Goal: Task Accomplishment & Management: Use online tool/utility

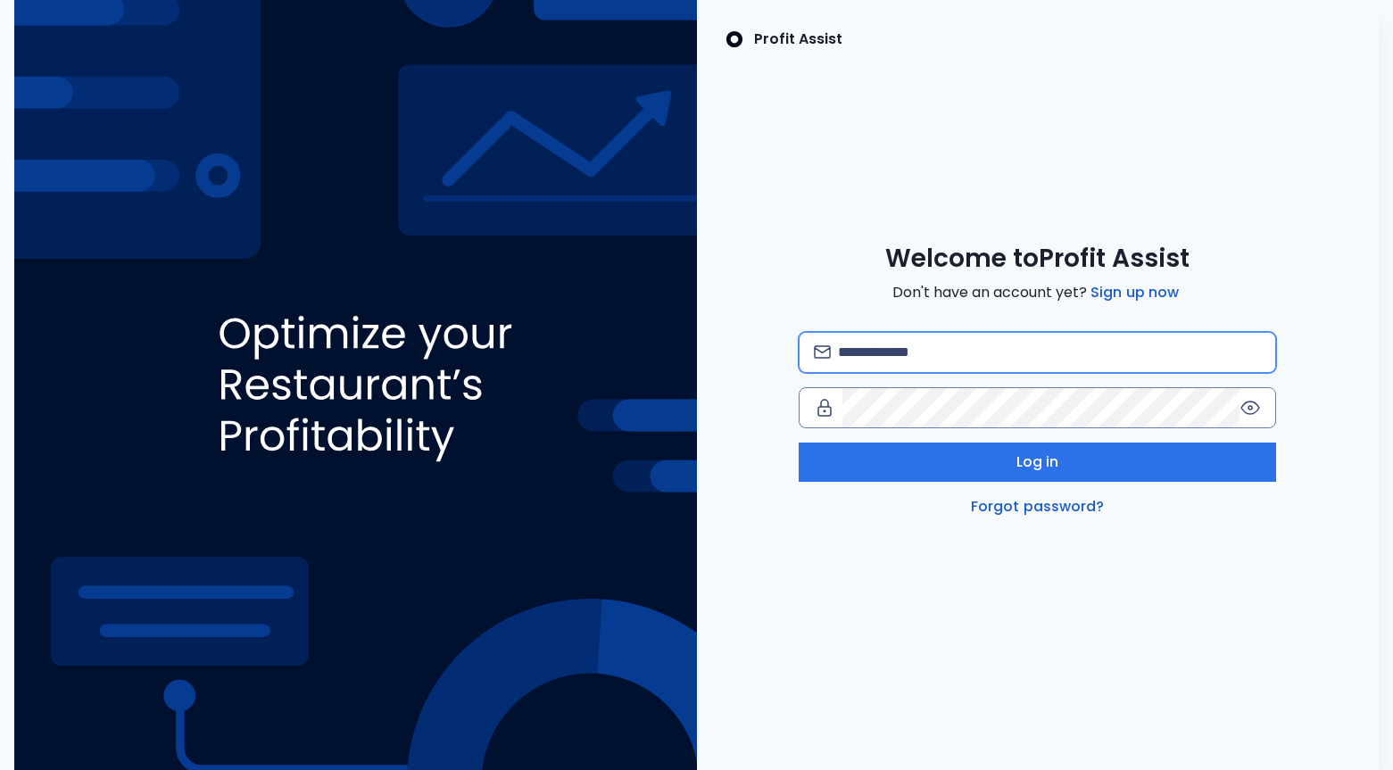
type input "**********"
click at [972, 482] on div "**********" at bounding box center [1036, 425] width 477 height 186
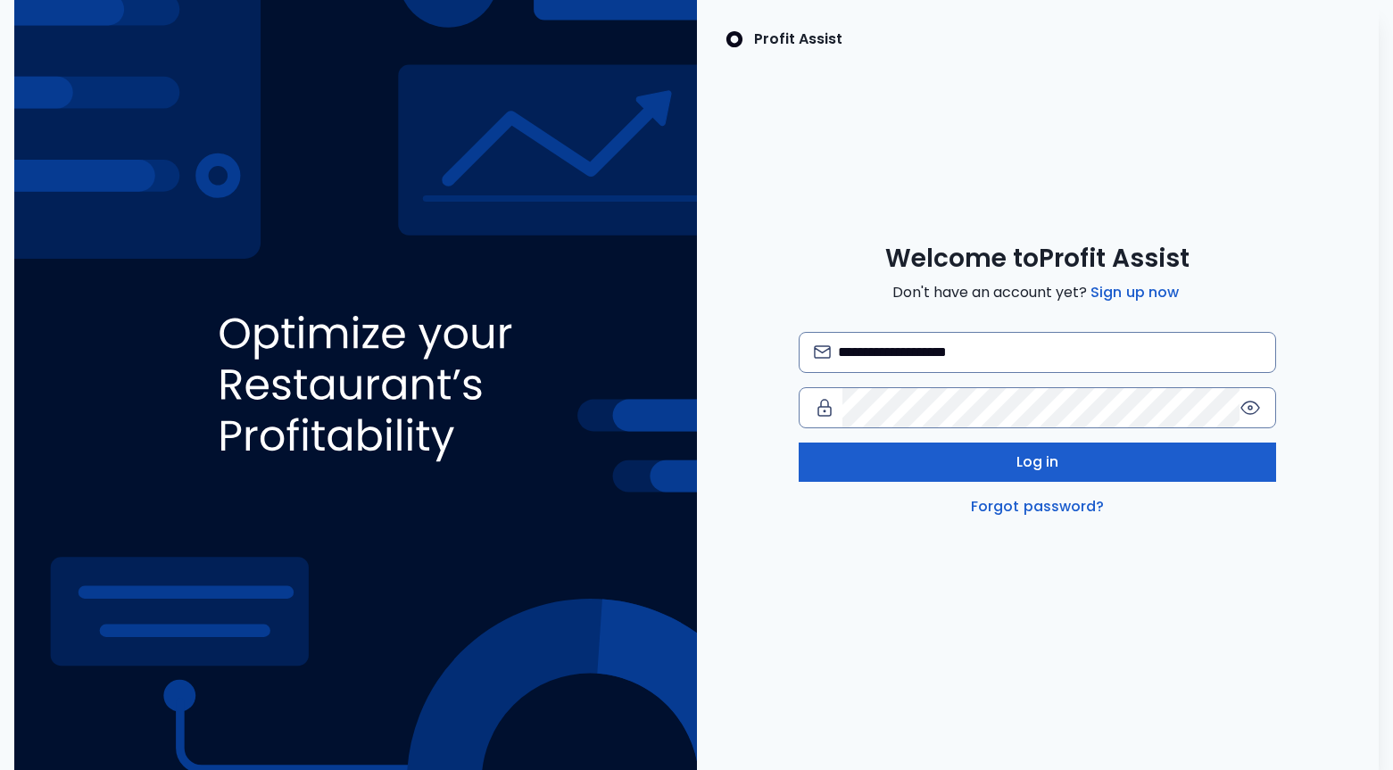
click at [955, 460] on button "Log in" at bounding box center [1036, 462] width 477 height 39
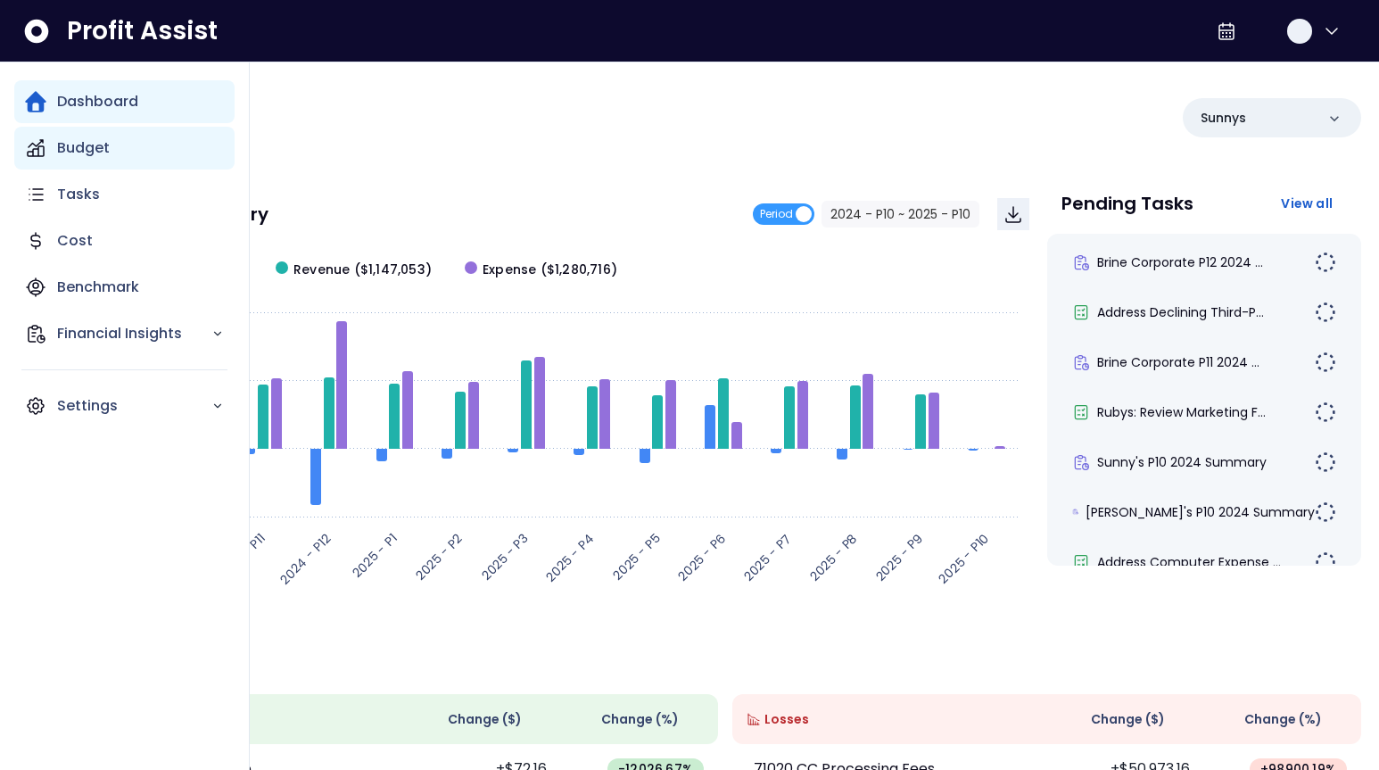
click at [92, 158] on p "Budget" at bounding box center [83, 147] width 53 height 21
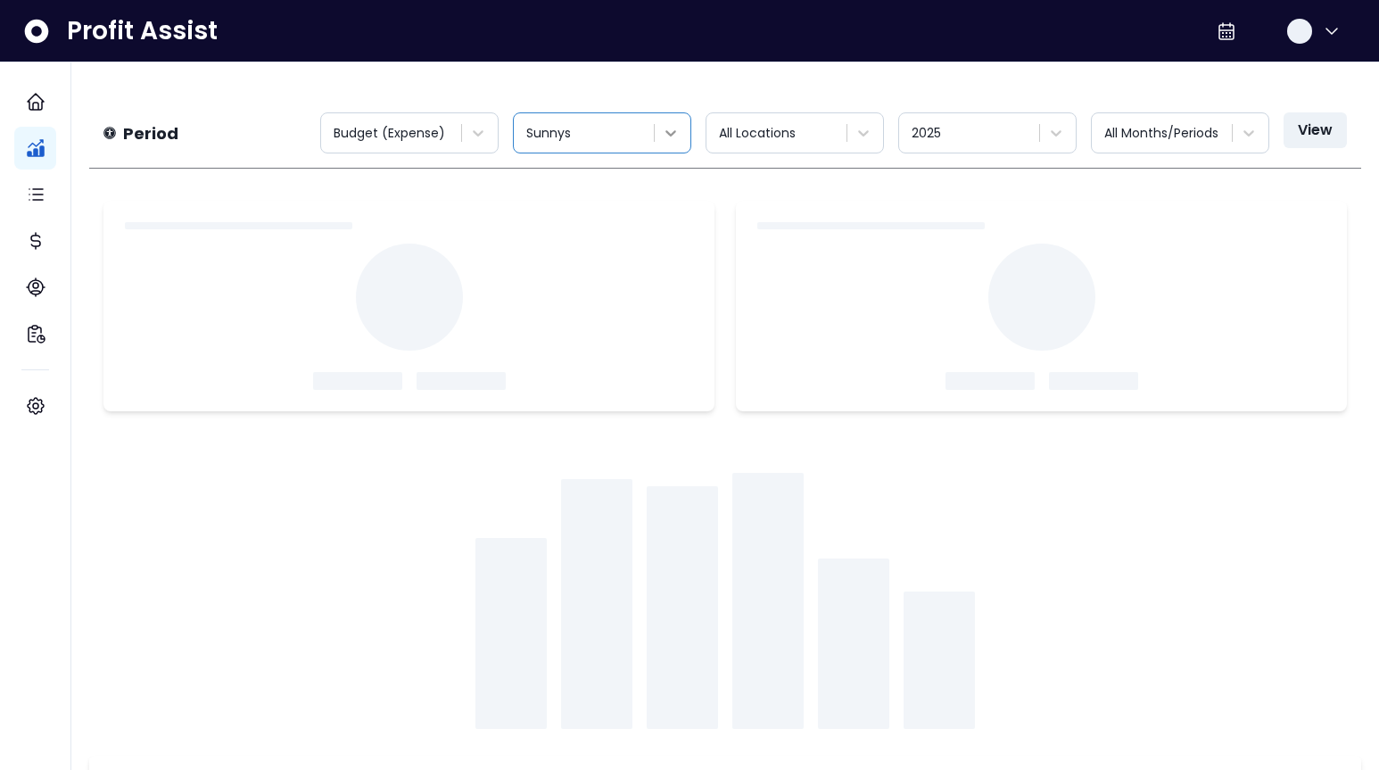
click at [674, 128] on icon at bounding box center [671, 133] width 18 height 18
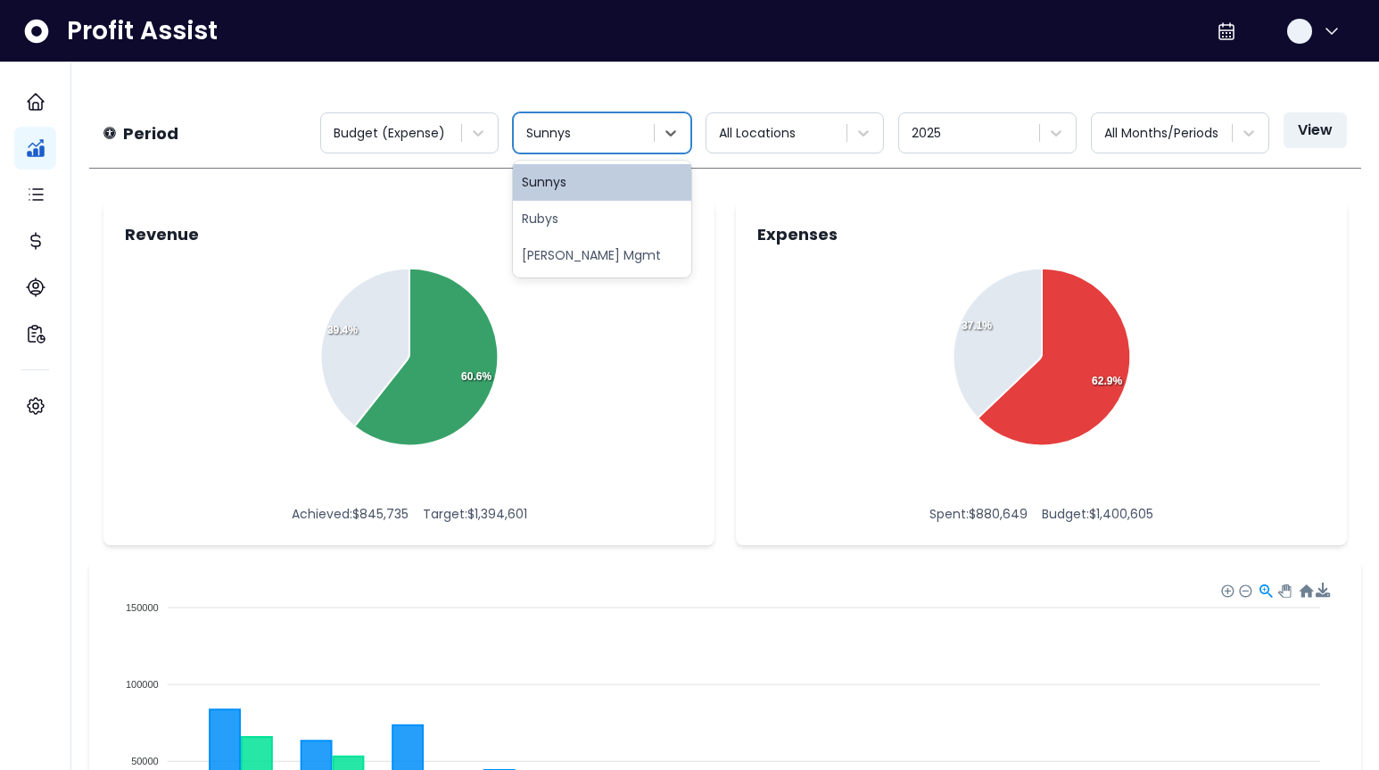
click at [634, 226] on div "Rubys" at bounding box center [602, 219] width 178 height 37
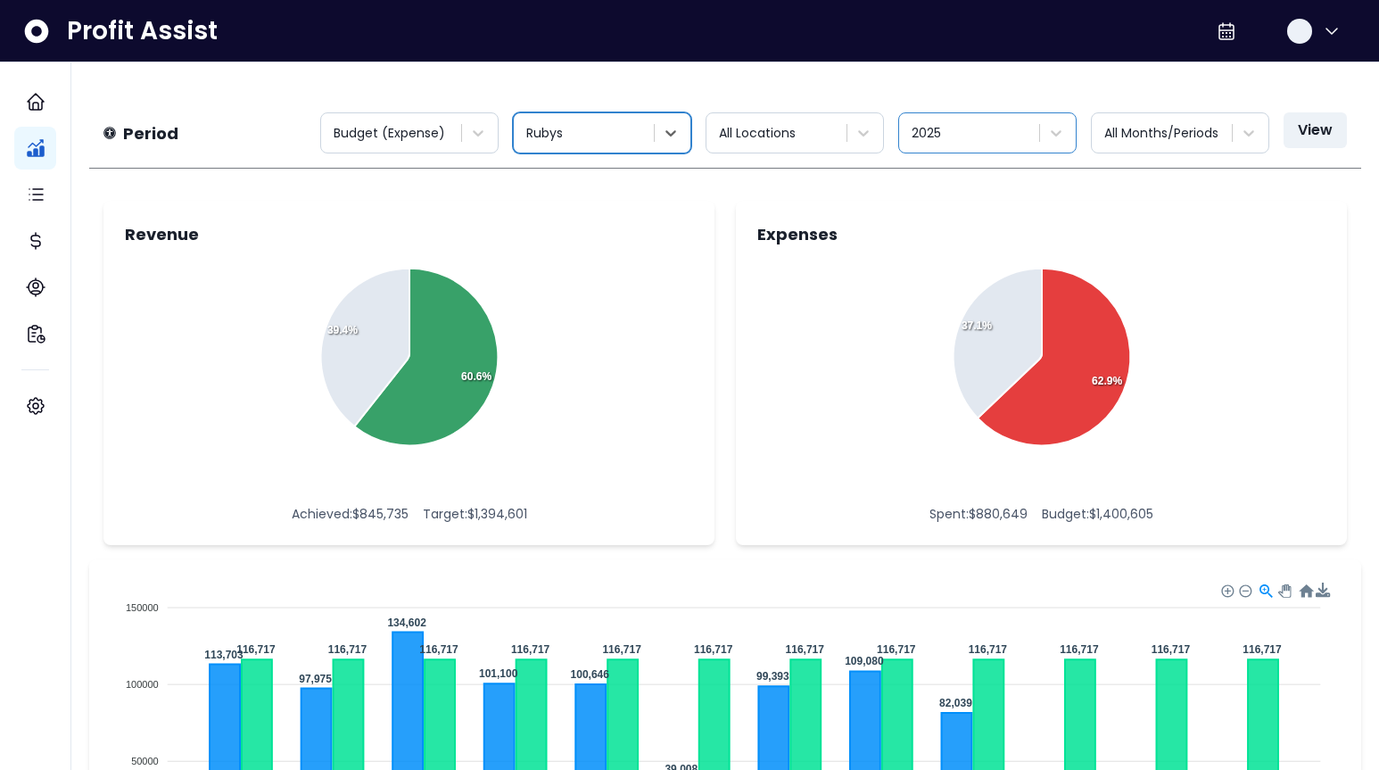
click at [966, 137] on div at bounding box center [971, 133] width 119 height 22
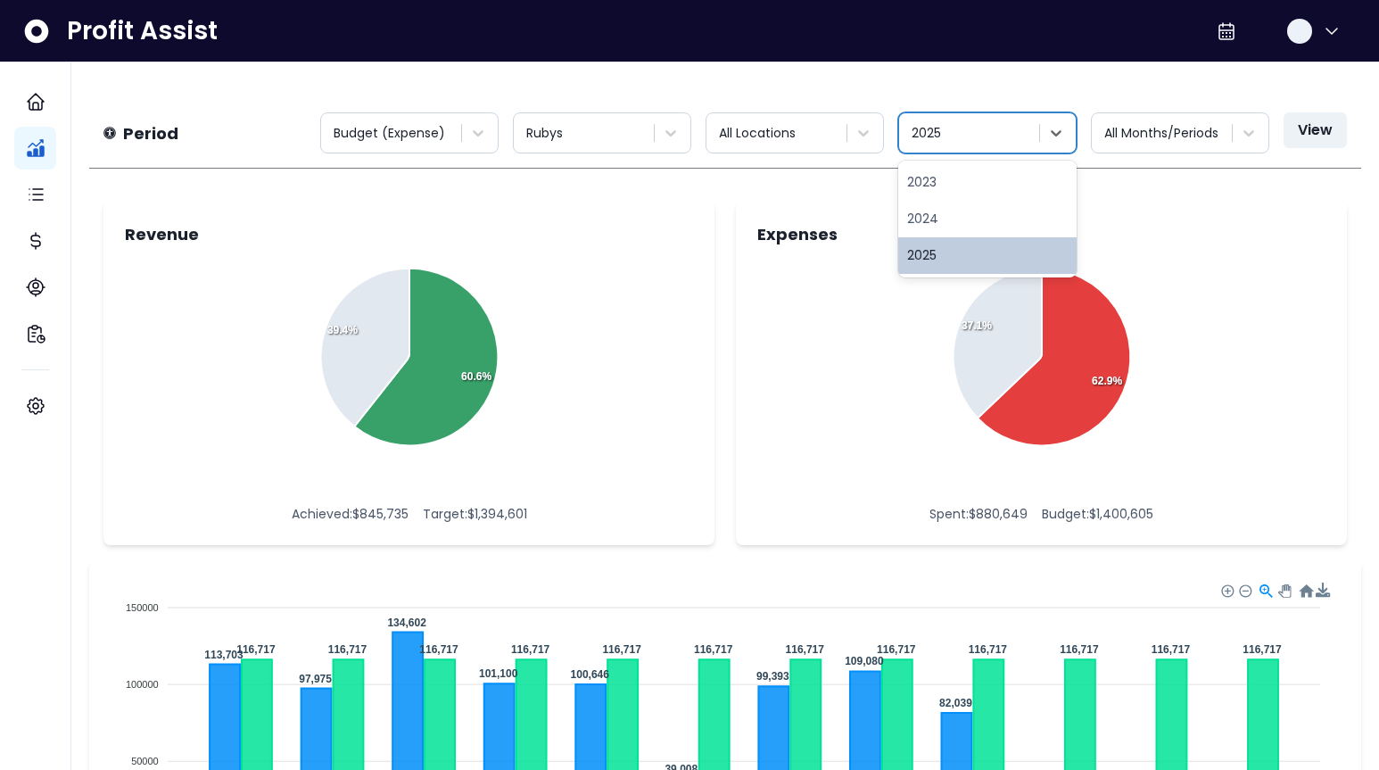
click at [949, 258] on div "2025" at bounding box center [987, 255] width 178 height 37
click at [1194, 103] on div "Period Budget (Expense) Rubys All Locations option 2025, selected. Select is fo…" at bounding box center [725, 133] width 1272 height 70
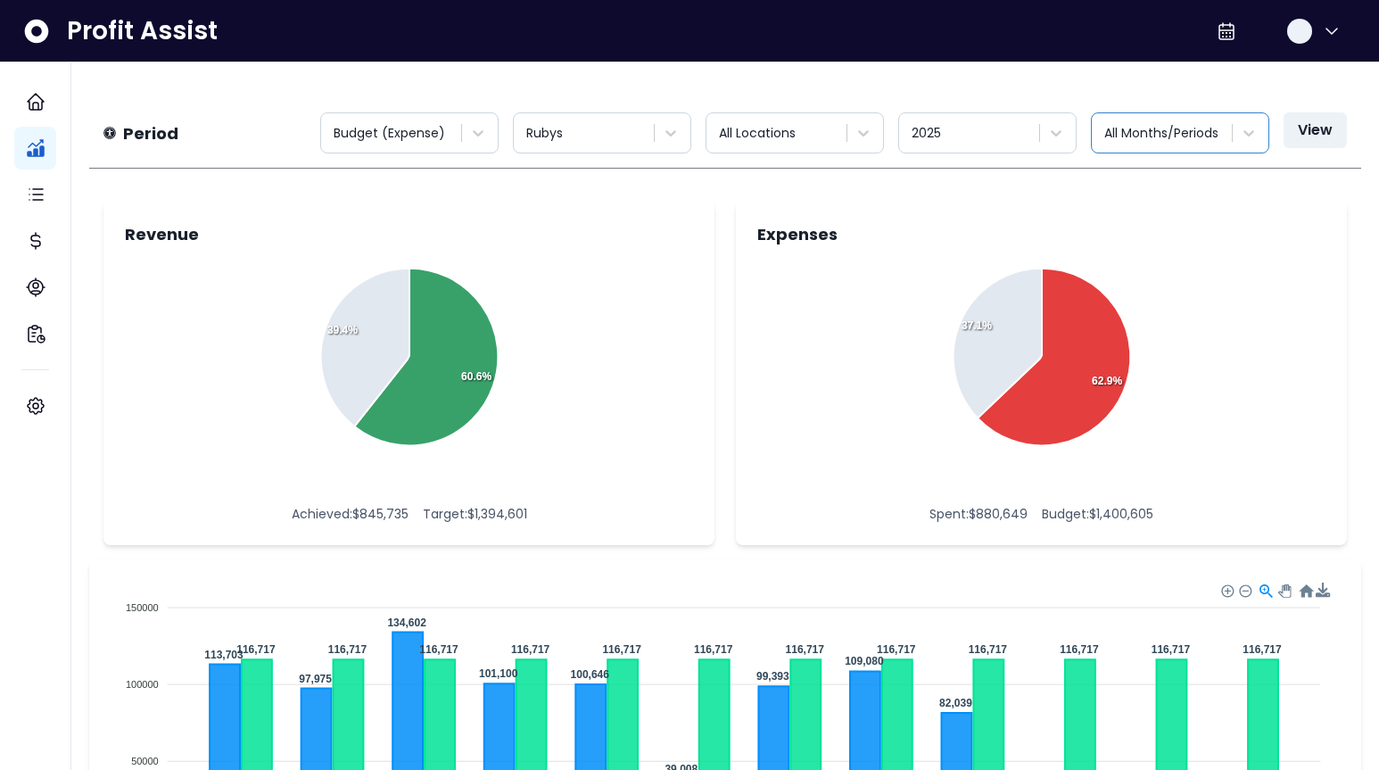
click at [1194, 128] on div at bounding box center [1163, 133] width 119 height 22
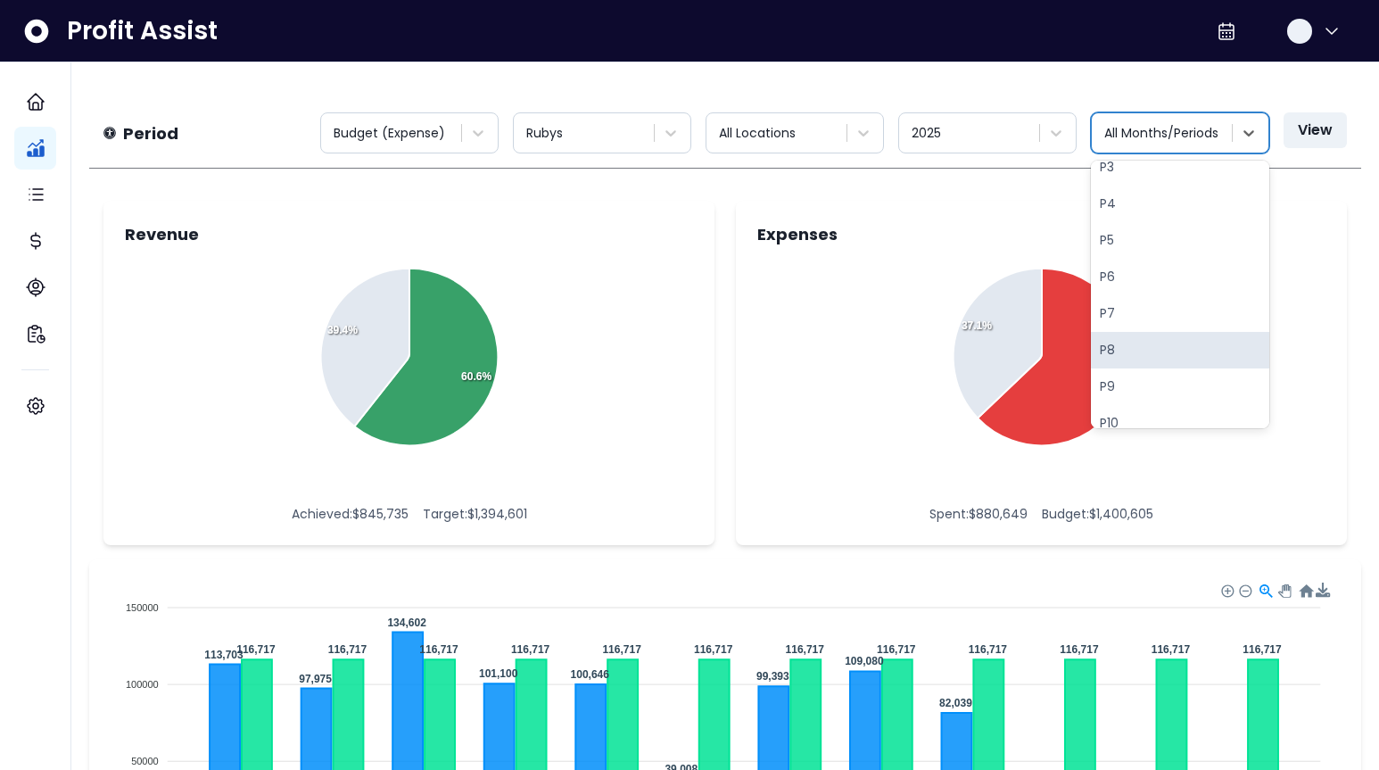
scroll to position [171, 0]
click at [1144, 337] on div "P9" at bounding box center [1180, 340] width 178 height 37
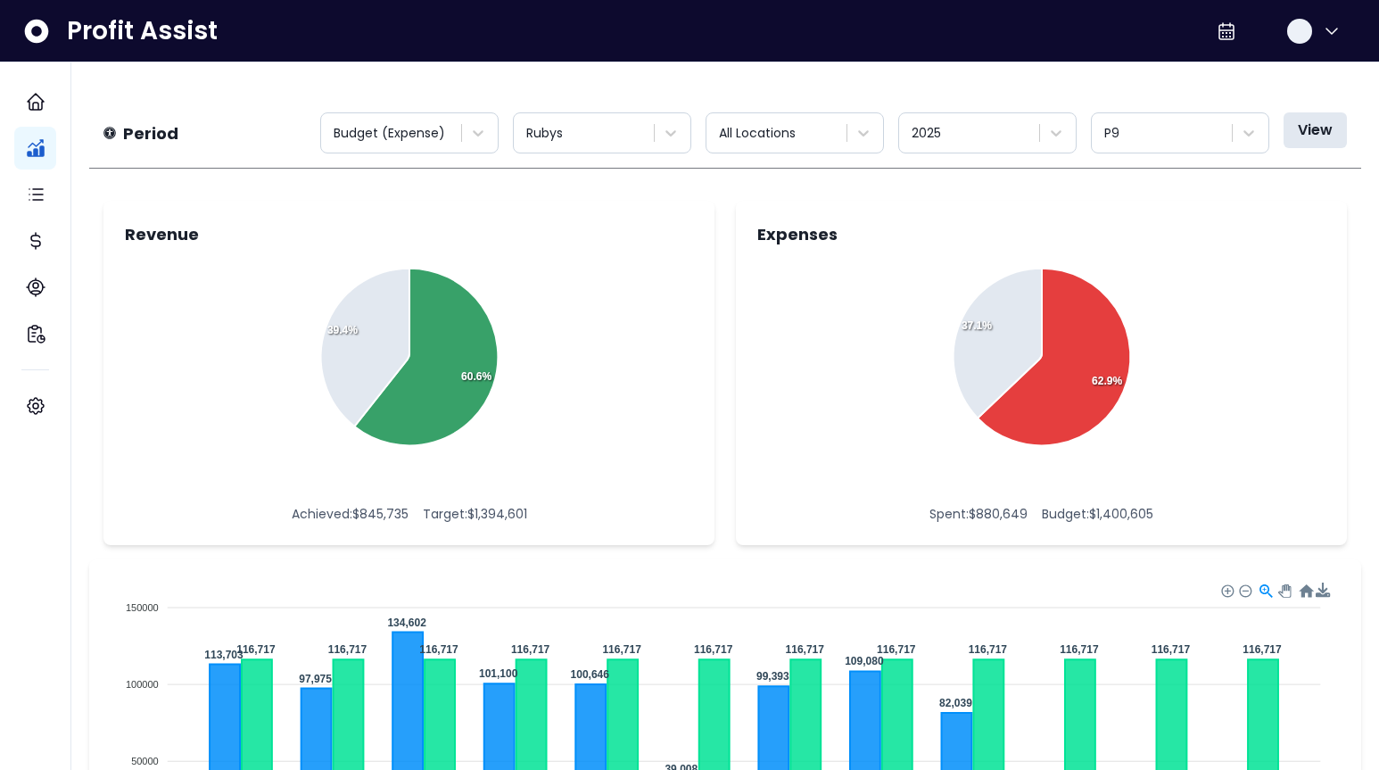
click at [1328, 127] on button "View" at bounding box center [1315, 130] width 63 height 36
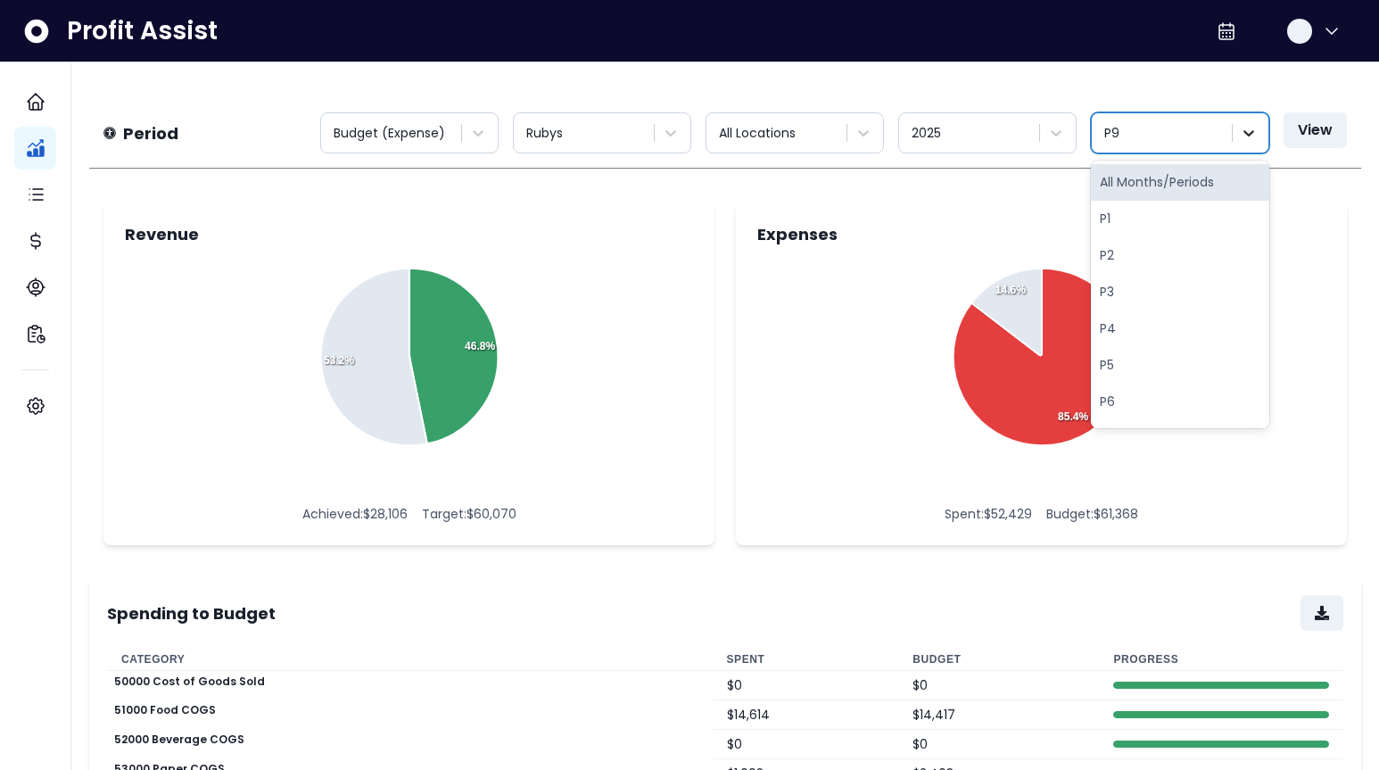
click at [1249, 128] on icon at bounding box center [1249, 133] width 18 height 18
click at [931, 243] on div "Expenses" at bounding box center [1041, 234] width 568 height 24
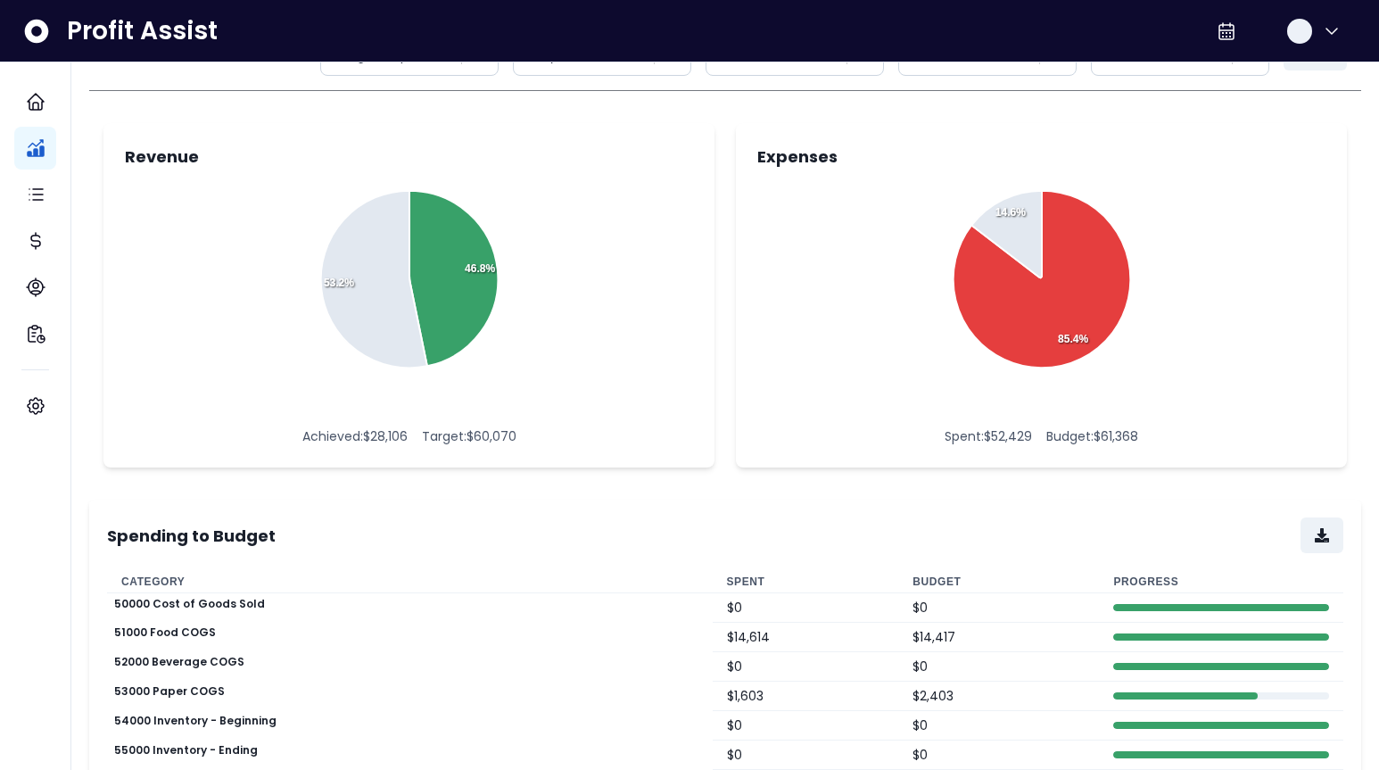
scroll to position [0, 0]
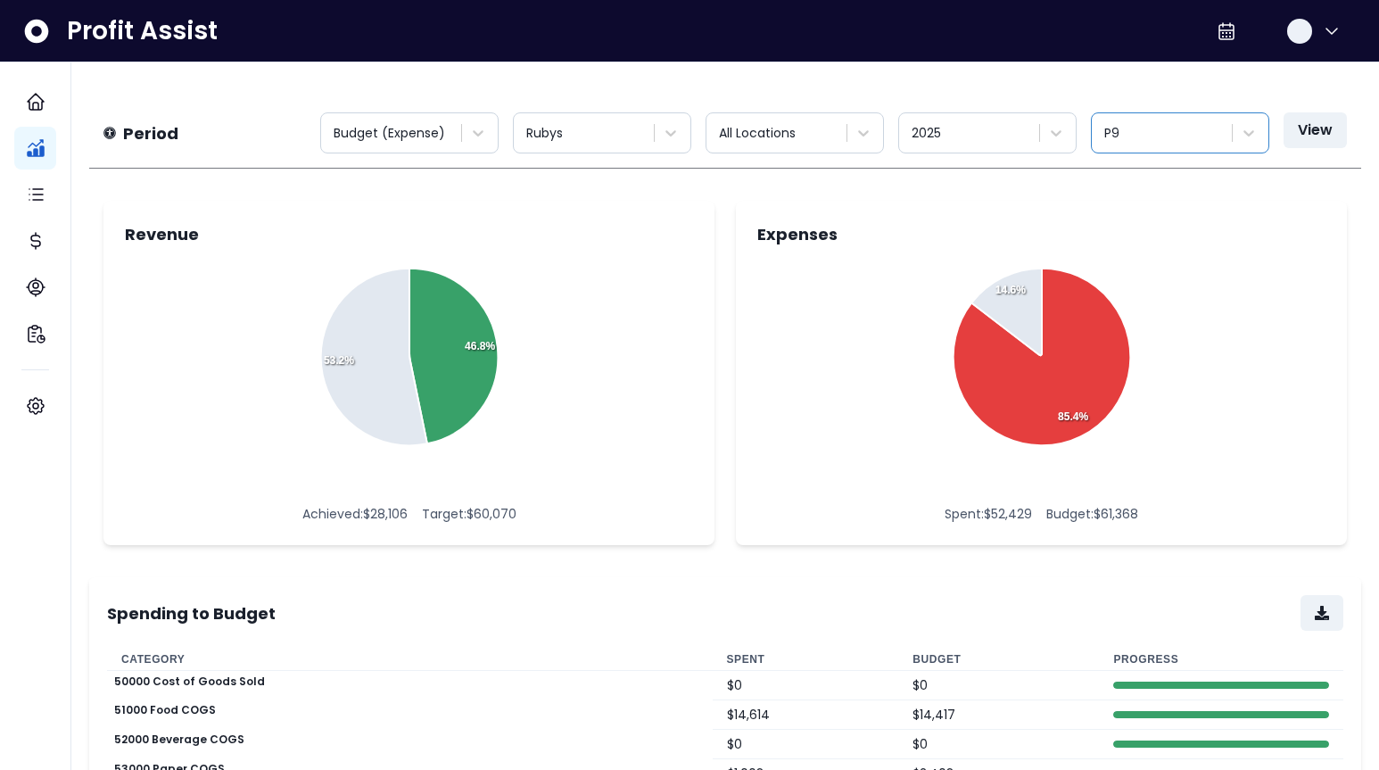
click at [1164, 122] on div at bounding box center [1163, 133] width 119 height 22
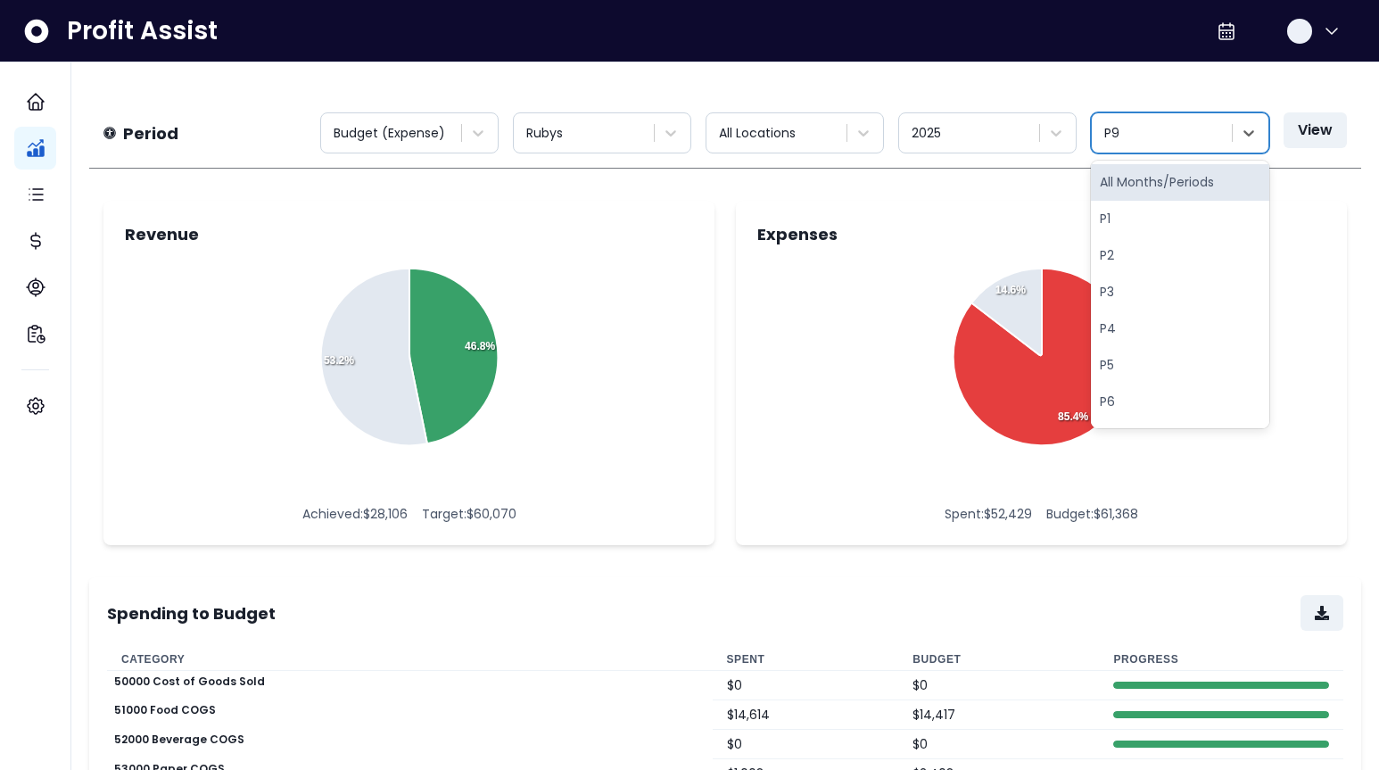
click at [960, 203] on div "Expenses Spent Remaining 85.4% 14.6% Spent: $ 52,429 Budget: $ 61,368" at bounding box center [1041, 373] width 611 height 344
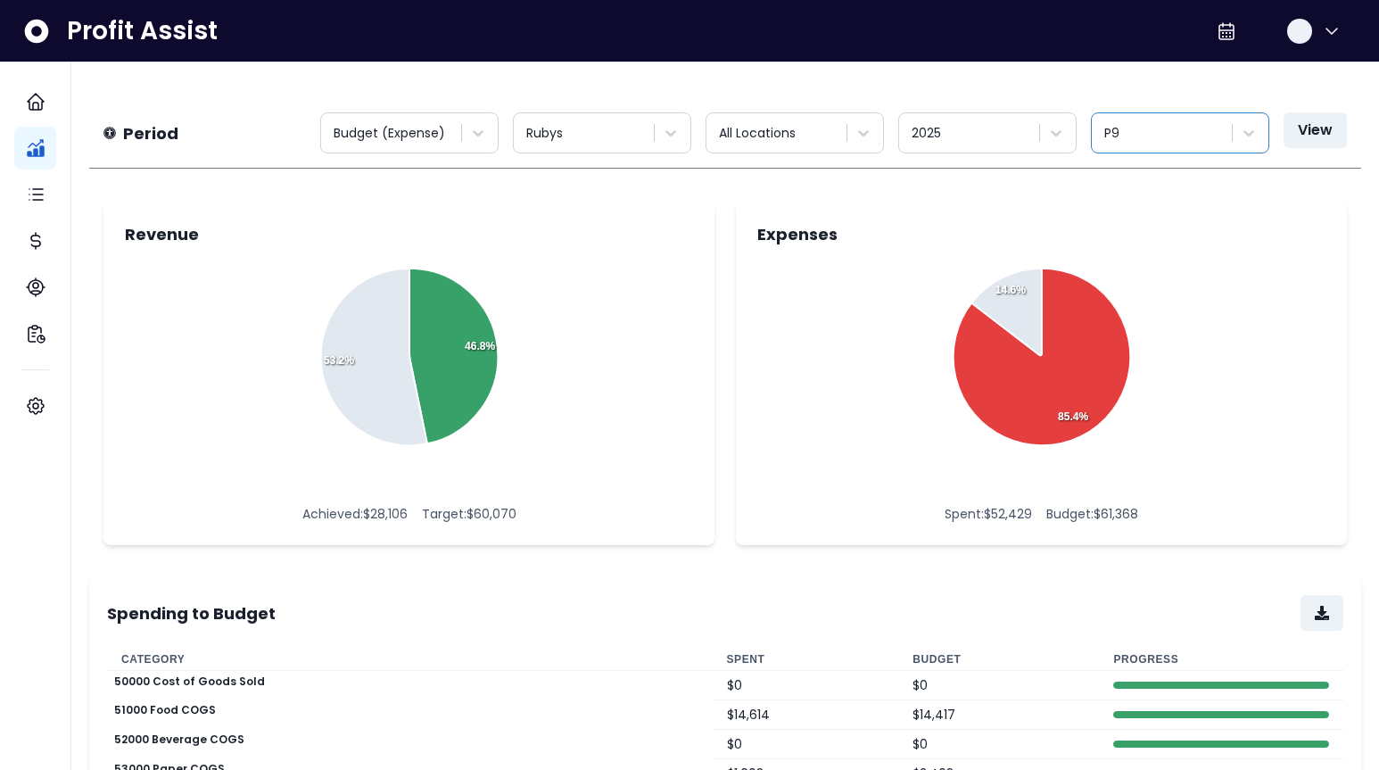
click at [1185, 134] on div at bounding box center [1163, 133] width 119 height 22
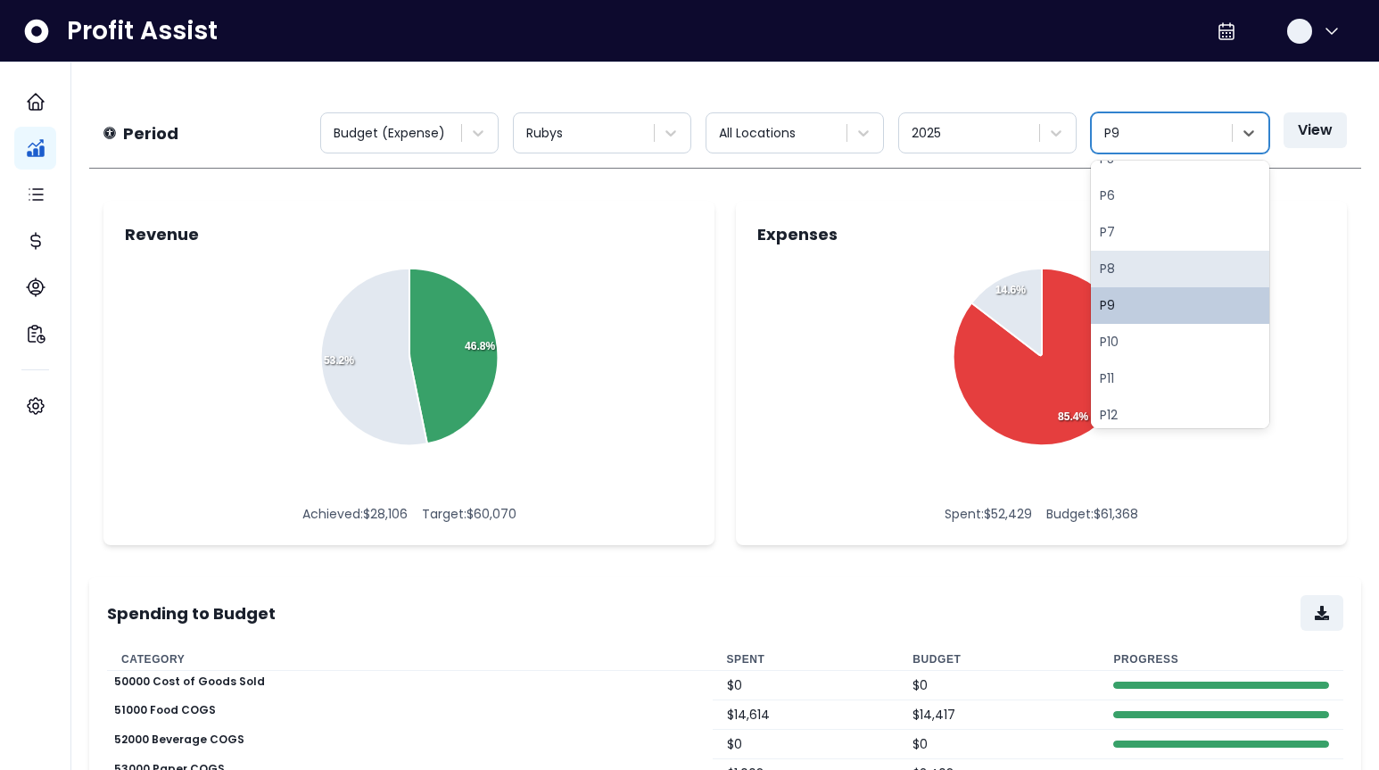
scroll to position [207, 0]
click at [1123, 276] on div "P8" at bounding box center [1180, 268] width 178 height 37
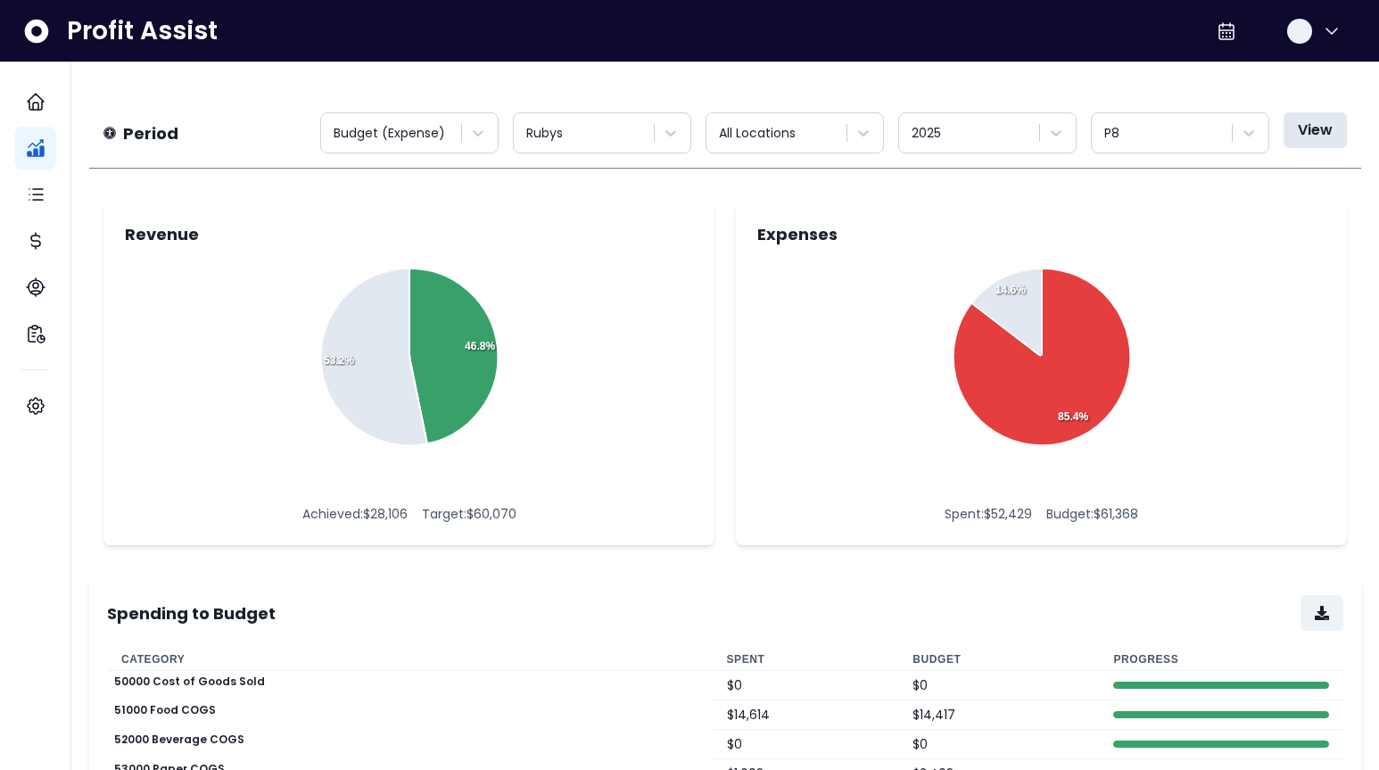
click at [1328, 121] on button "View" at bounding box center [1315, 130] width 63 height 36
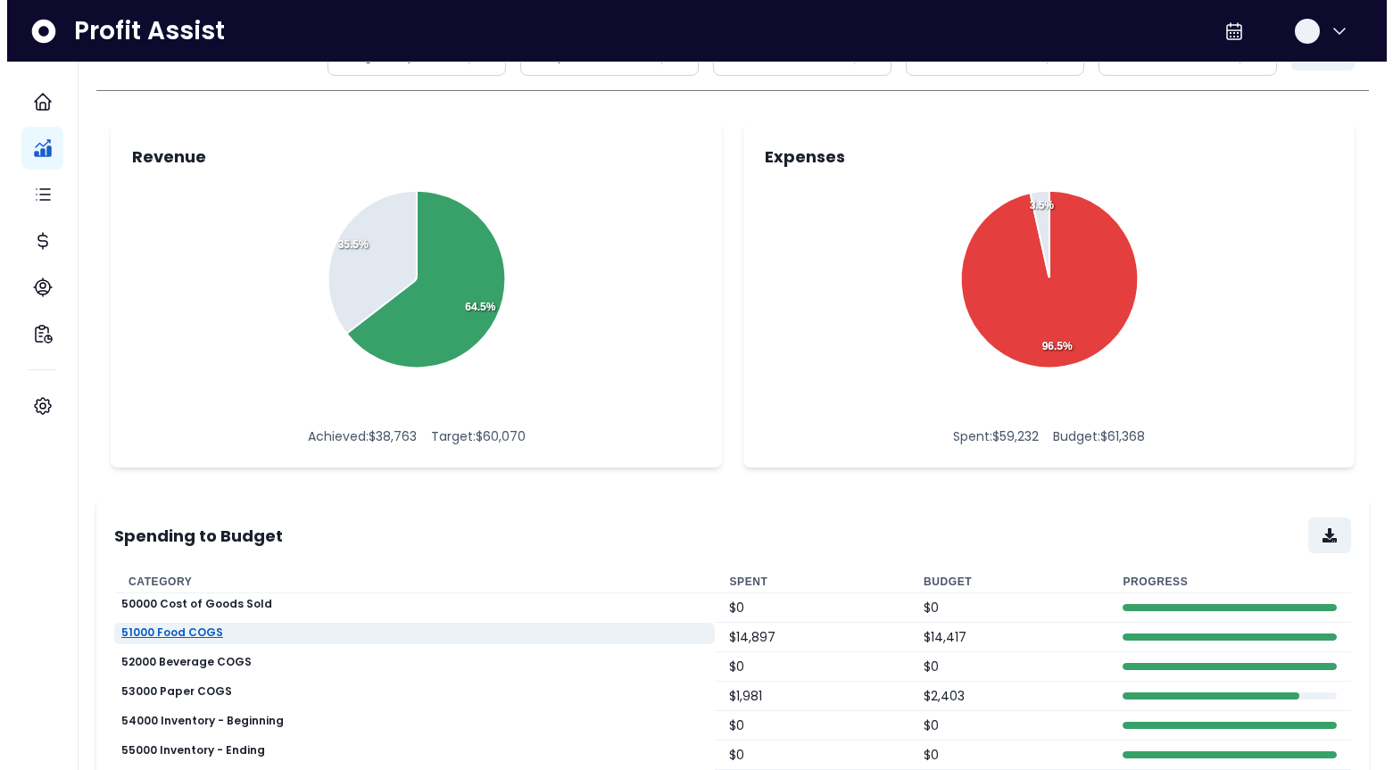
scroll to position [0, 0]
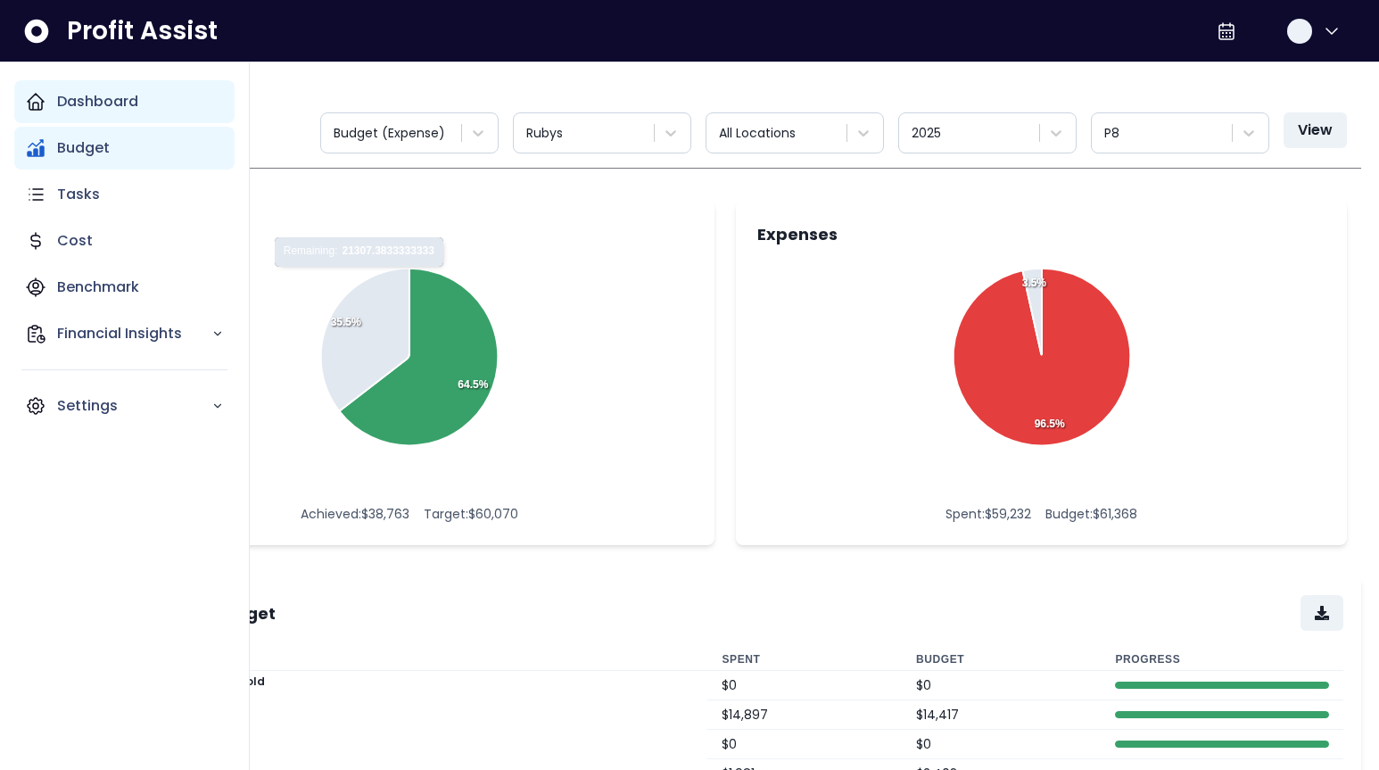
click at [98, 95] on p "Dashboard" at bounding box center [97, 101] width 81 height 21
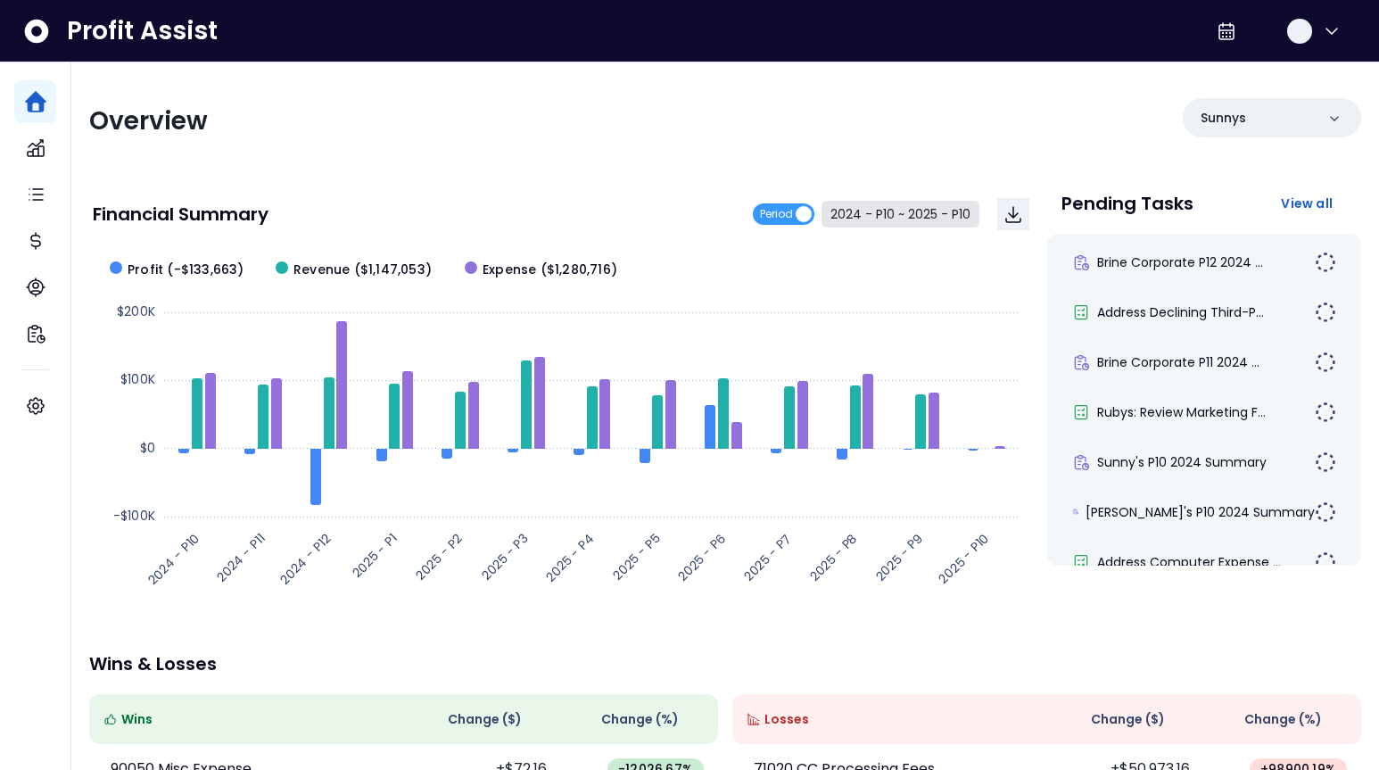
click at [896, 207] on button "2024 - P10 ~ 2025 - P10" at bounding box center [901, 214] width 158 height 27
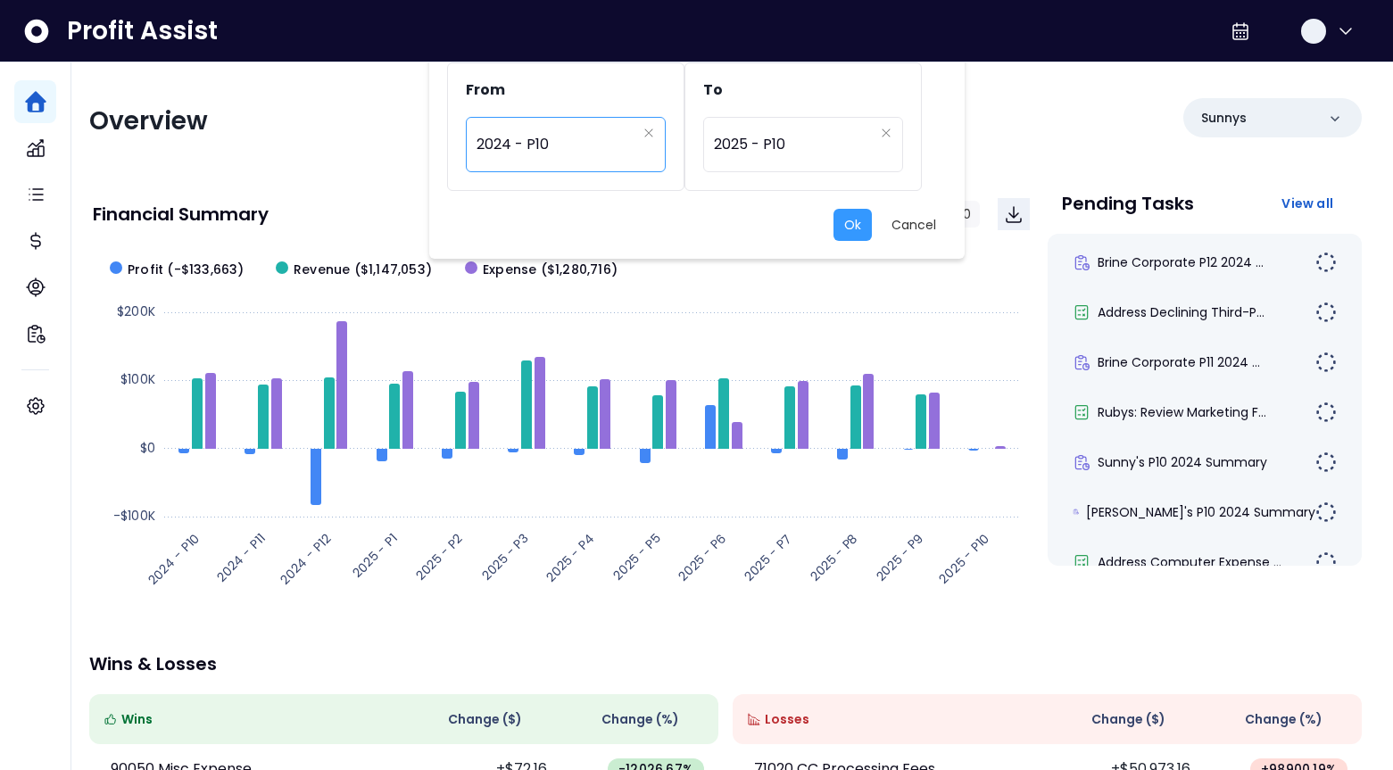
click at [620, 156] on span "2024 - P10" at bounding box center [556, 144] width 160 height 41
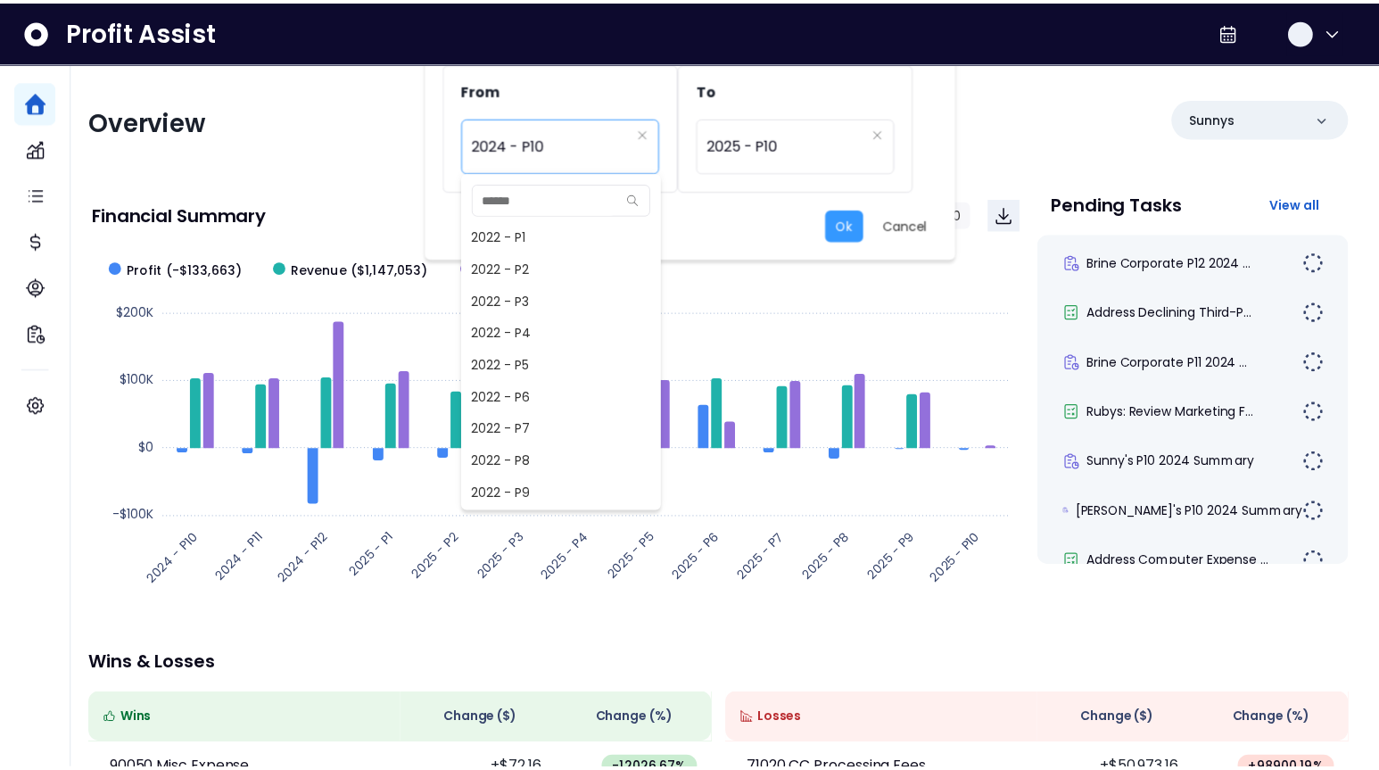
scroll to position [803, 0]
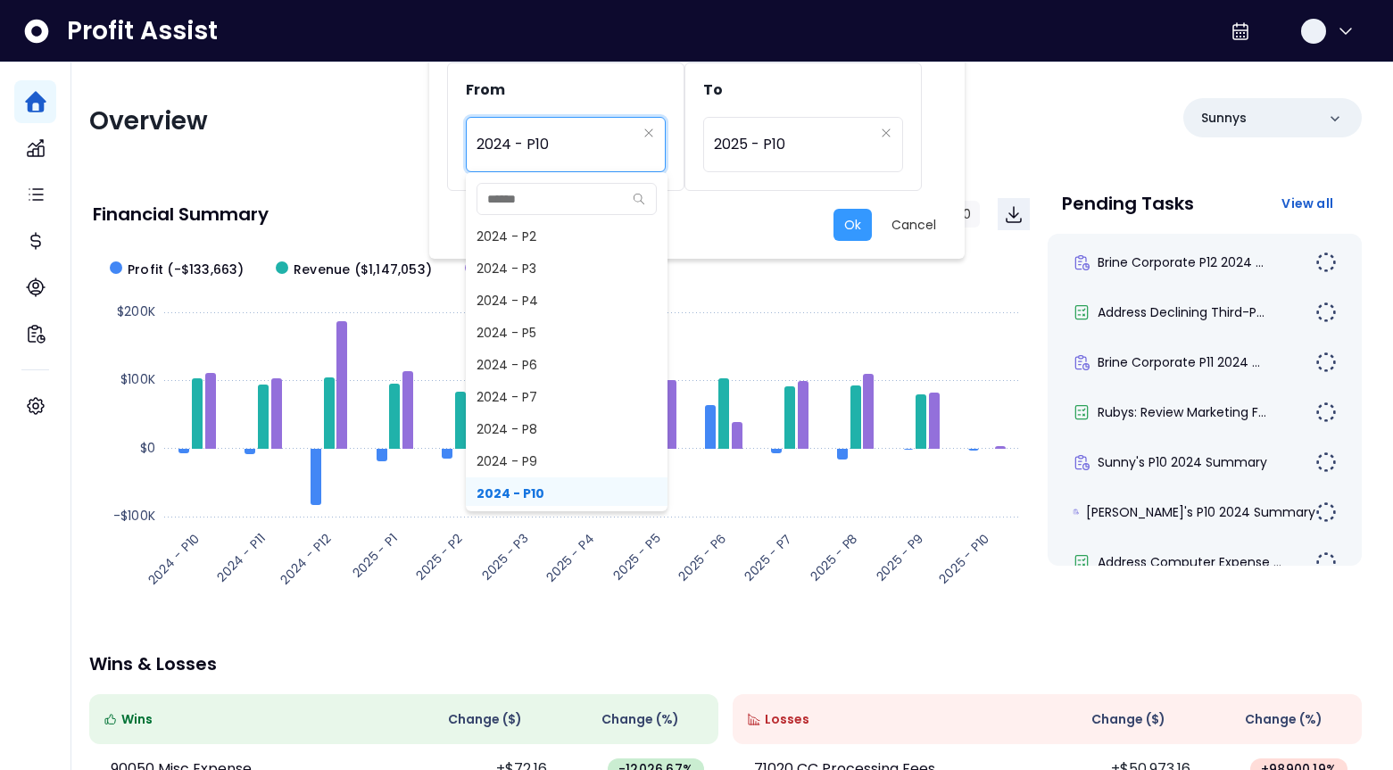
click at [749, 213] on div "Ok Cancel" at bounding box center [697, 225] width 500 height 32
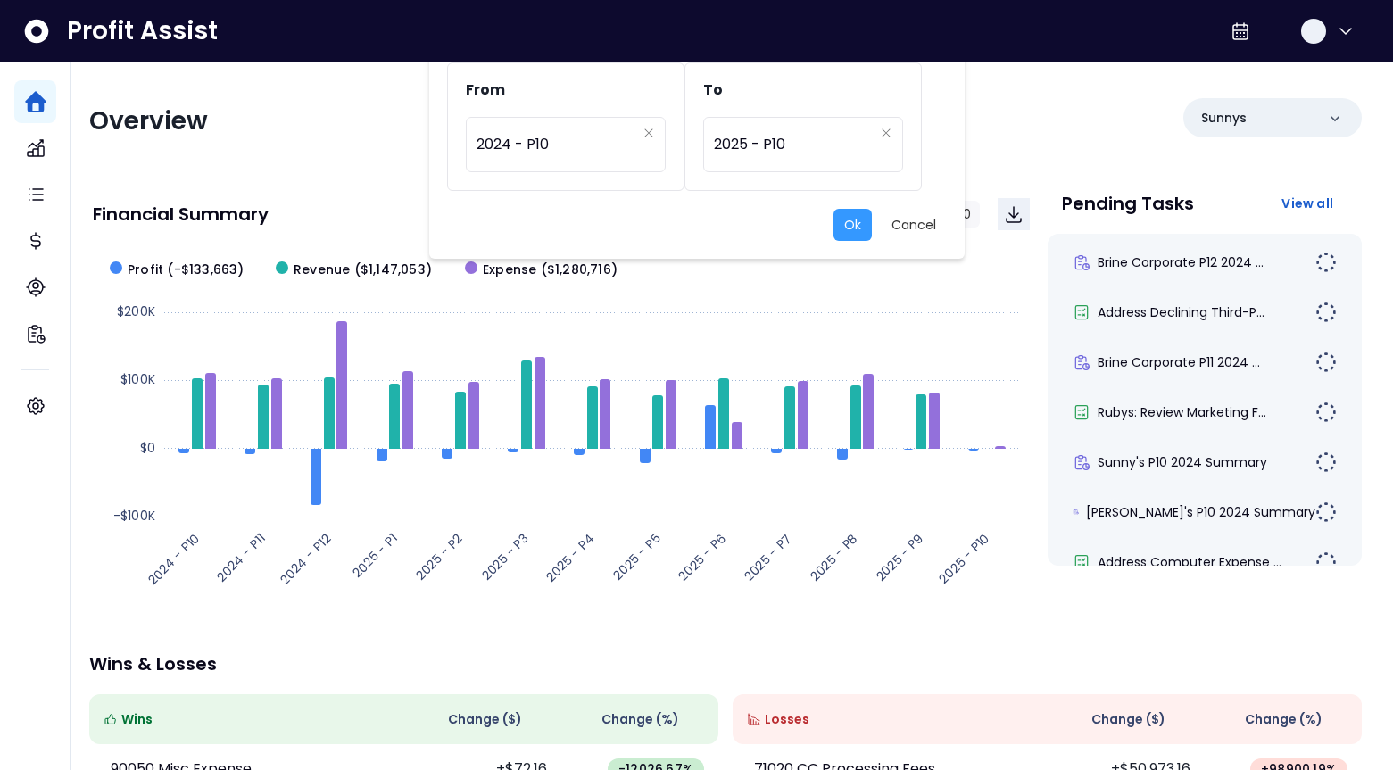
click at [874, 291] on div "**********" at bounding box center [696, 385] width 1393 height 770
click at [902, 234] on button "Cancel" at bounding box center [914, 225] width 66 height 32
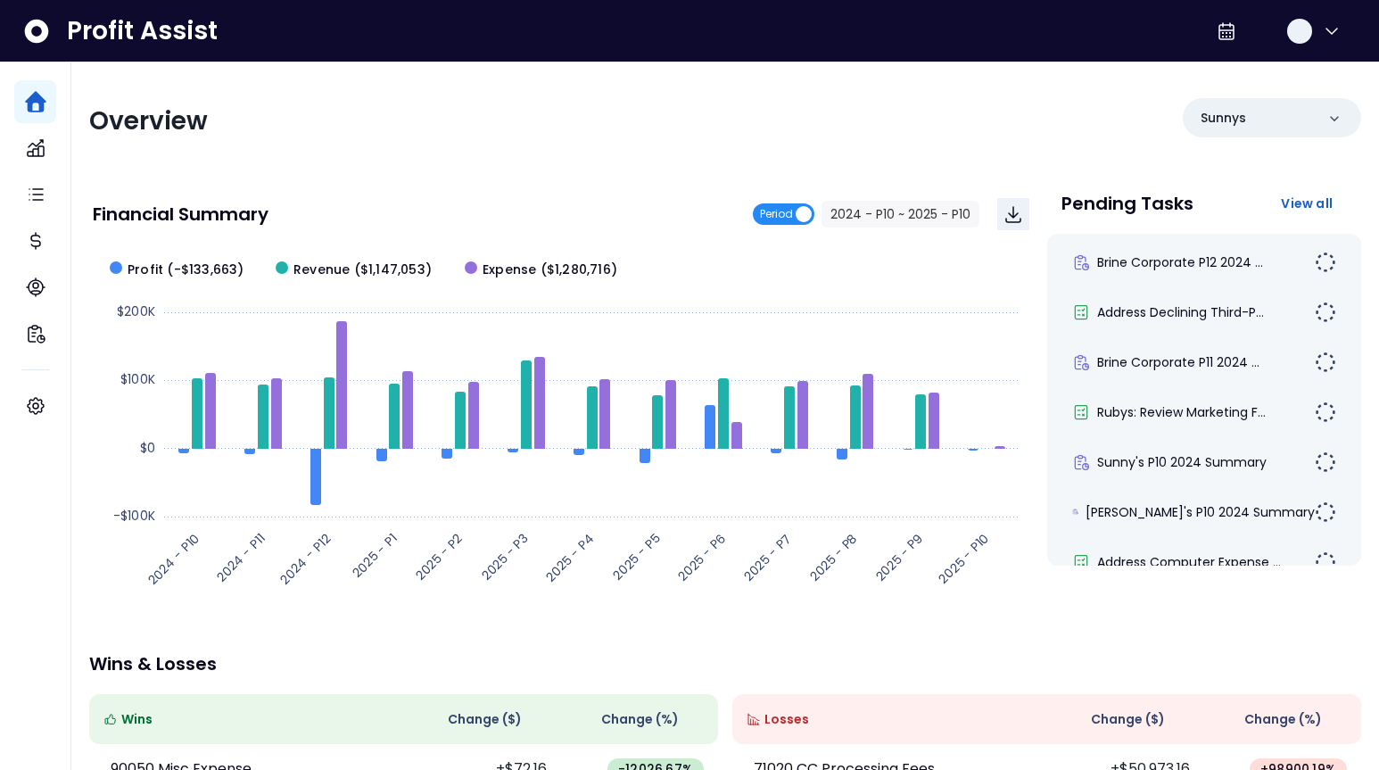
click at [794, 216] on span "Period" at bounding box center [784, 213] width 62 height 21
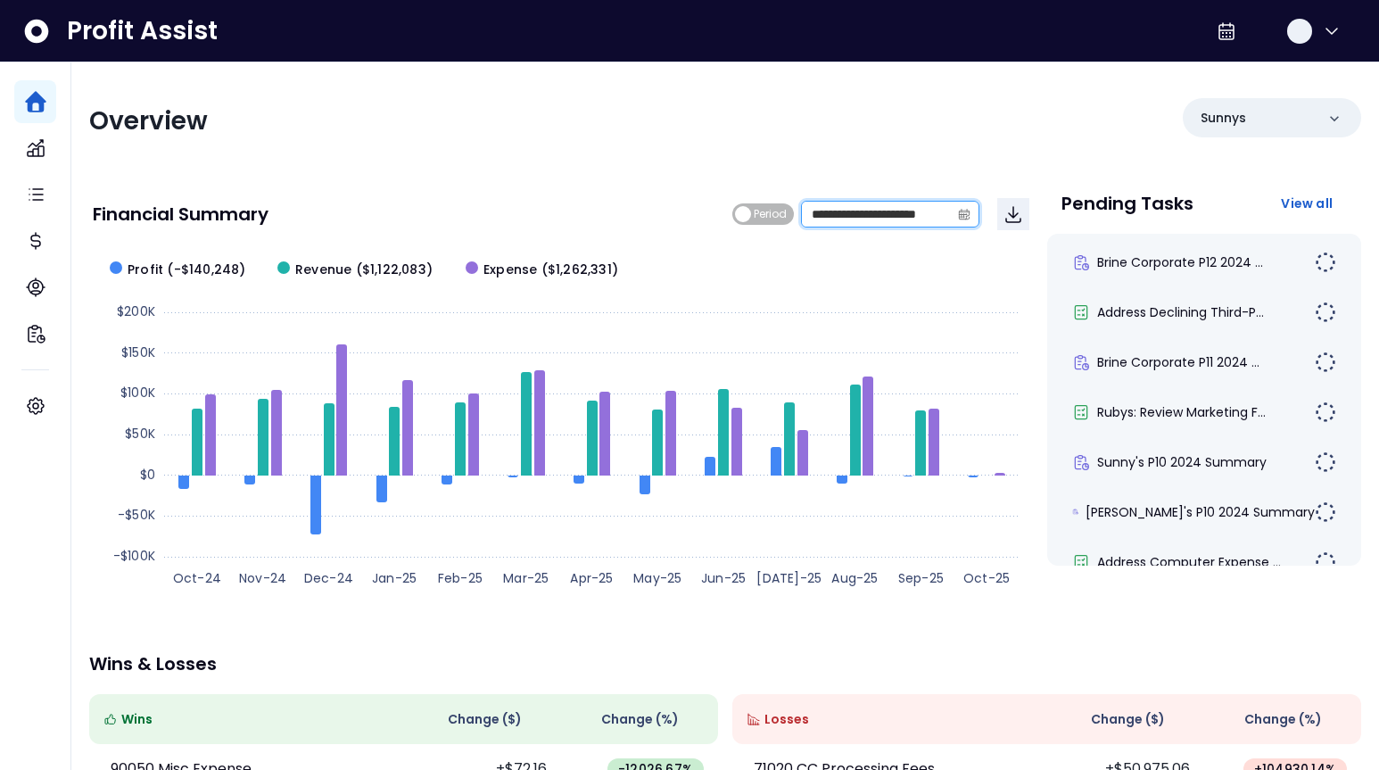
click at [855, 211] on input "**********" at bounding box center [876, 214] width 148 height 25
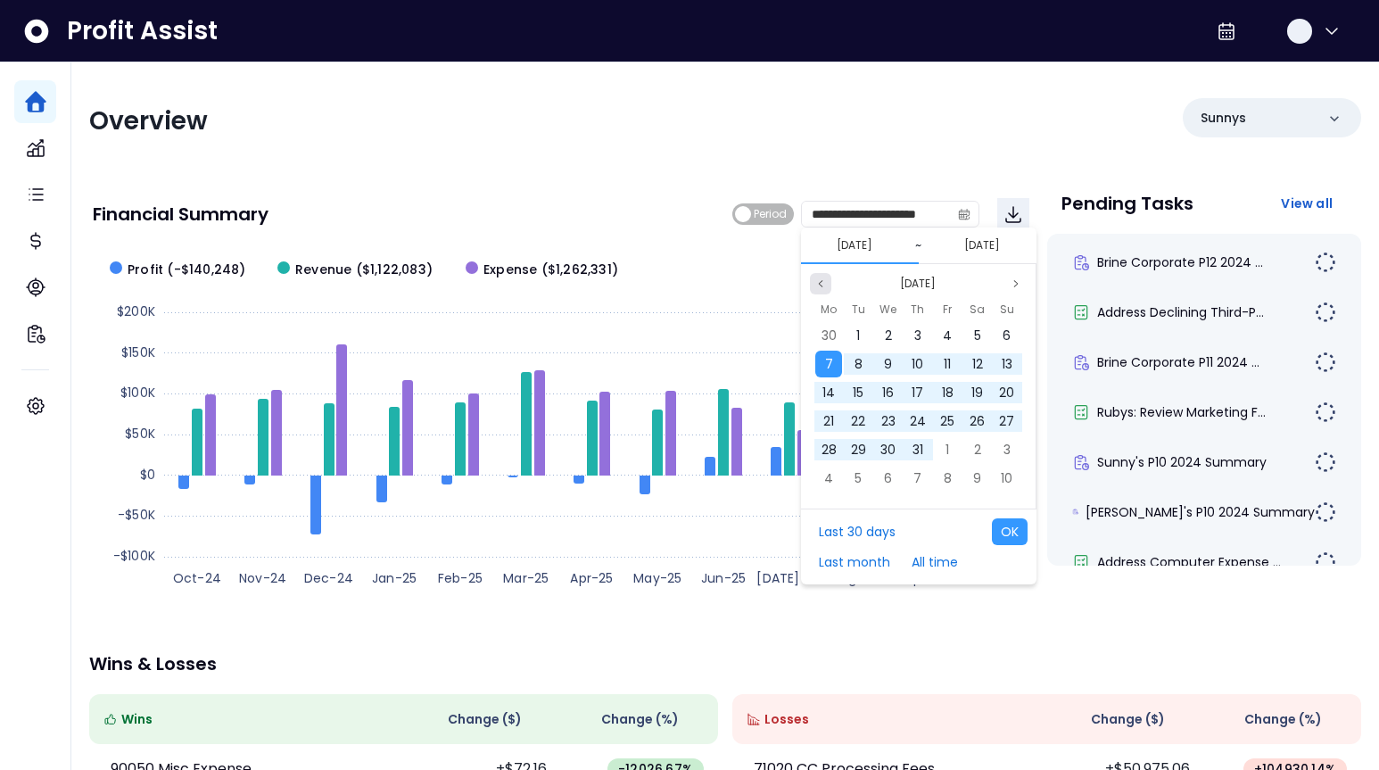
click at [819, 276] on button "Previous month" at bounding box center [820, 283] width 21 height 21
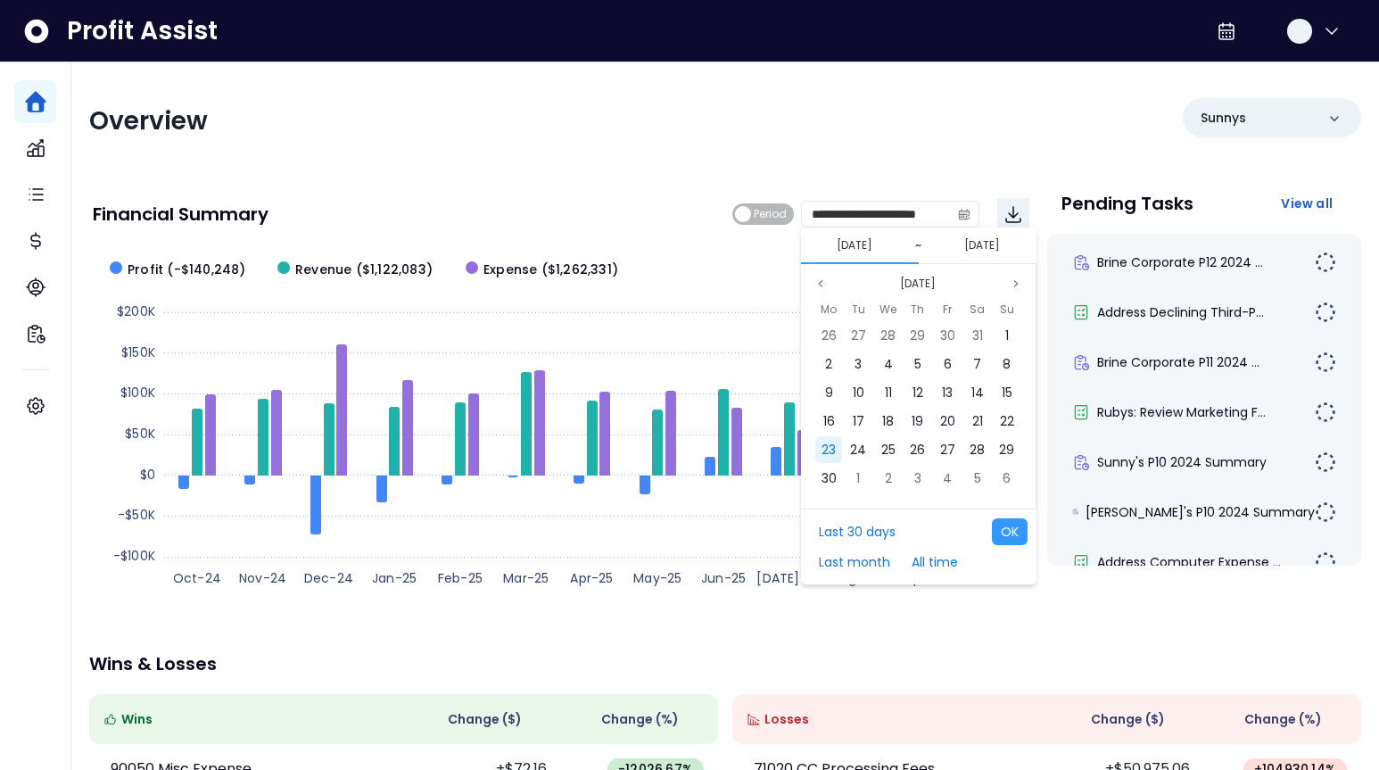
click at [832, 449] on span "23" at bounding box center [829, 450] width 14 height 18
click at [818, 286] on icon "page previous" at bounding box center [820, 283] width 11 height 11
click at [862, 245] on button "[DATE]" at bounding box center [855, 245] width 50 height 21
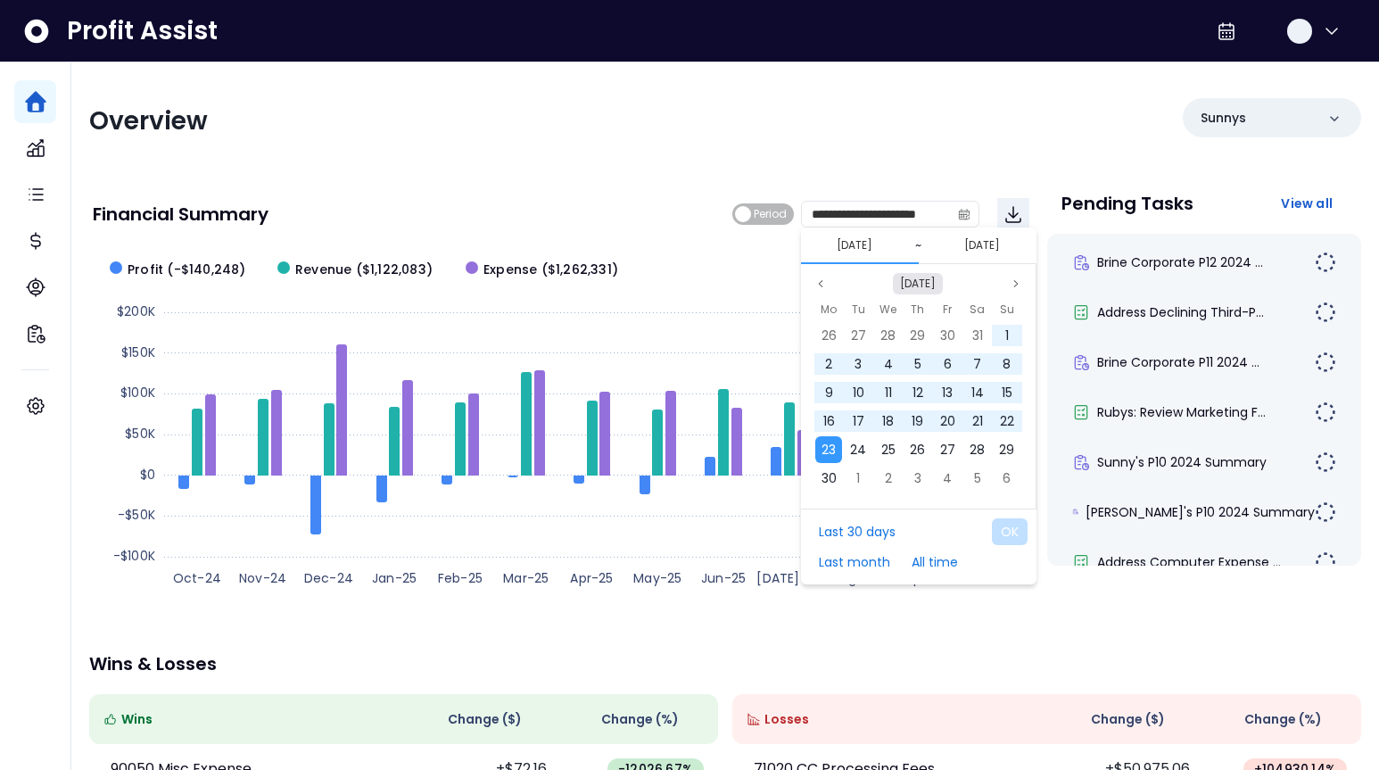
click at [942, 283] on button "[DATE]" at bounding box center [918, 283] width 50 height 21
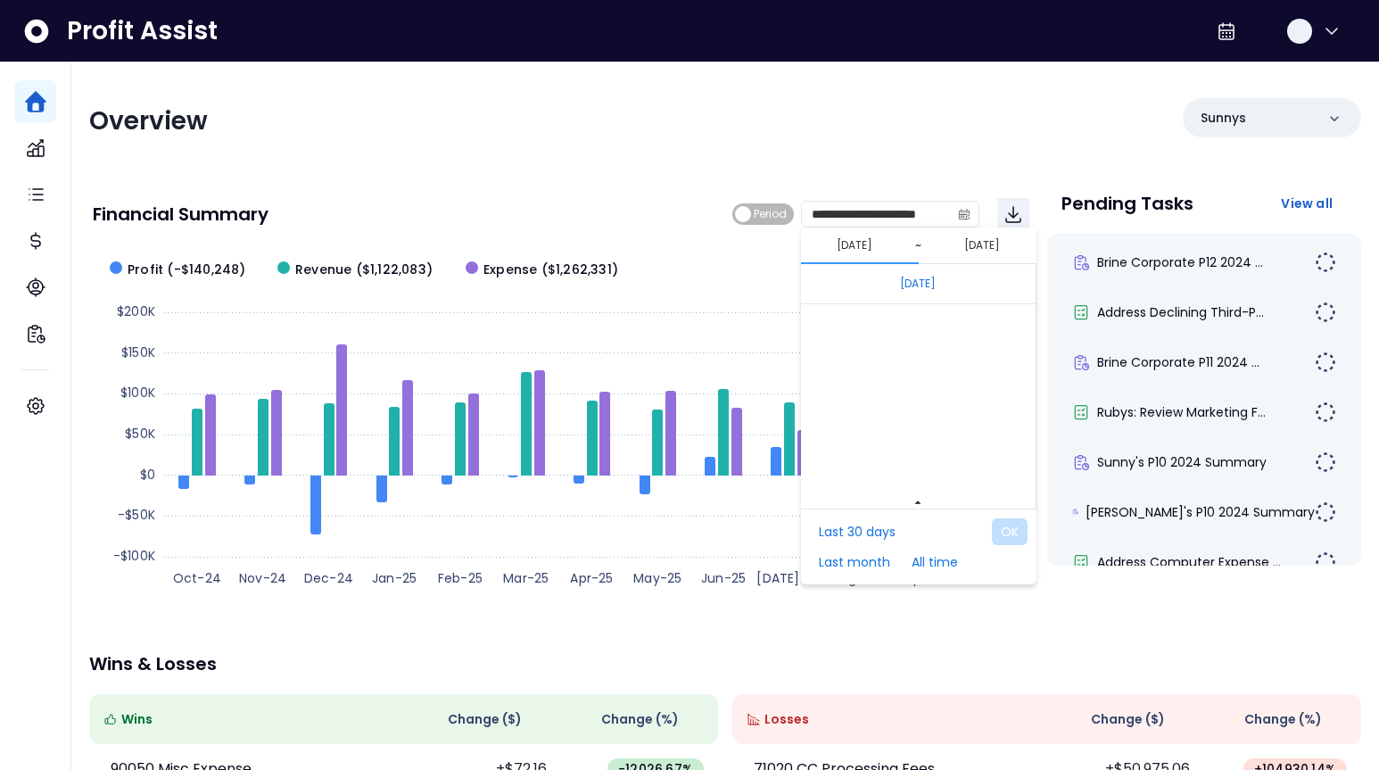
scroll to position [11948, 0]
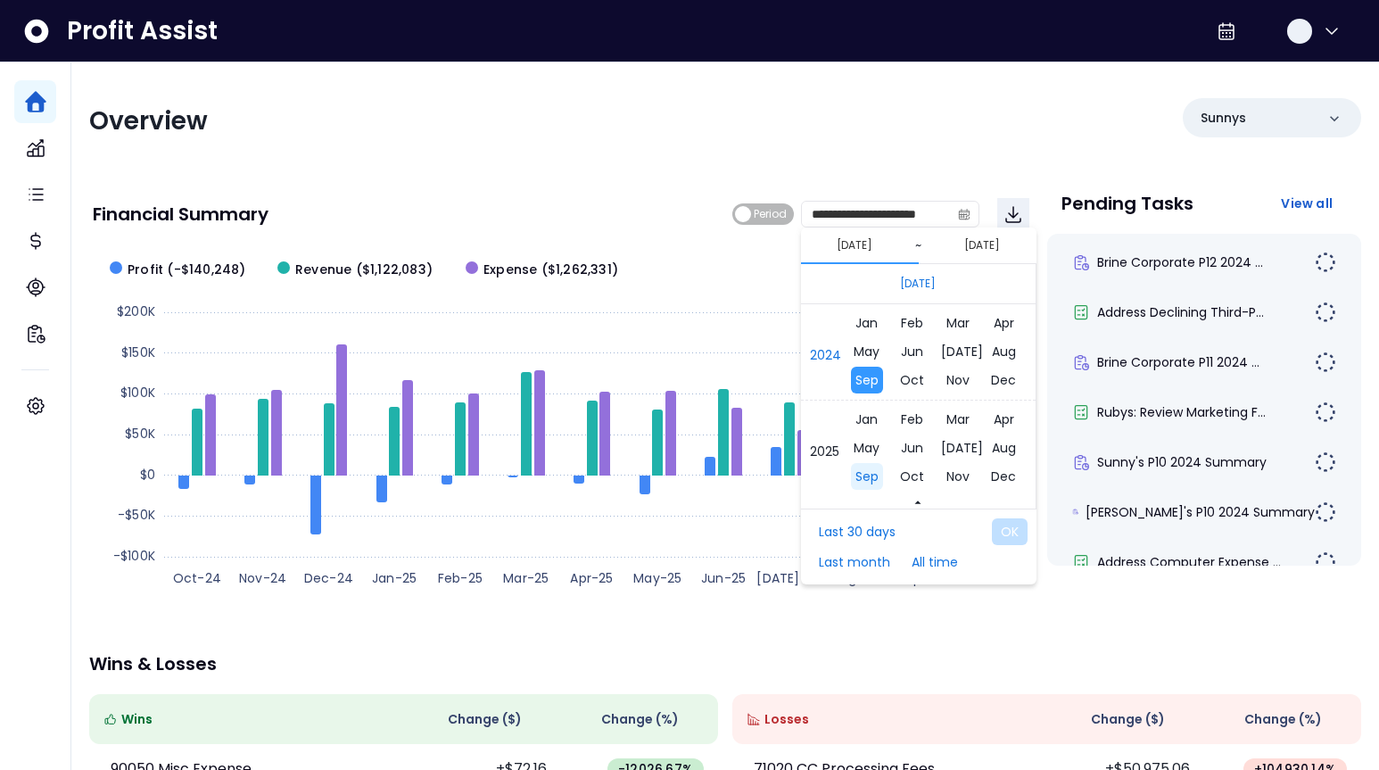
click at [869, 476] on span "Sep" at bounding box center [866, 476] width 32 height 27
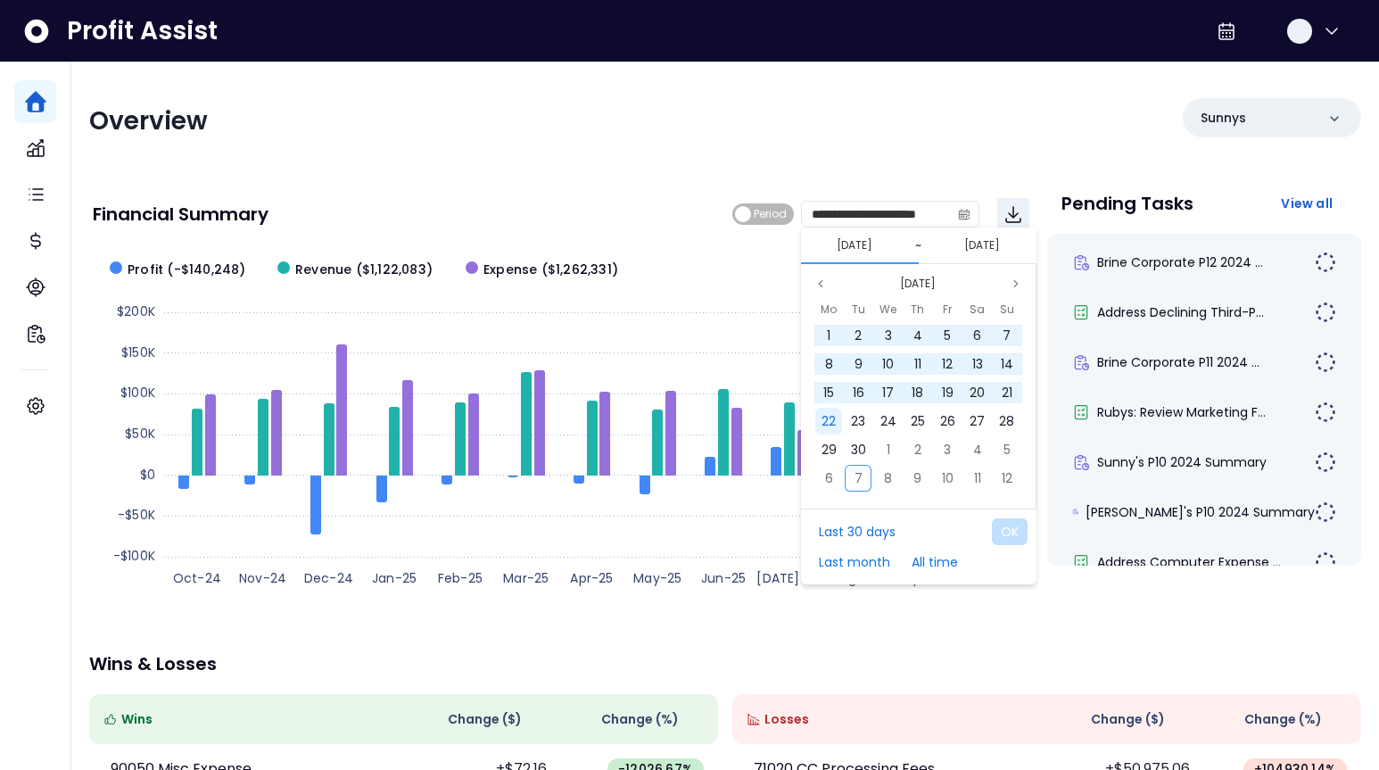
click at [828, 426] on span "22" at bounding box center [829, 421] width 14 height 18
click at [1008, 418] on span "28" at bounding box center [1006, 421] width 15 height 18
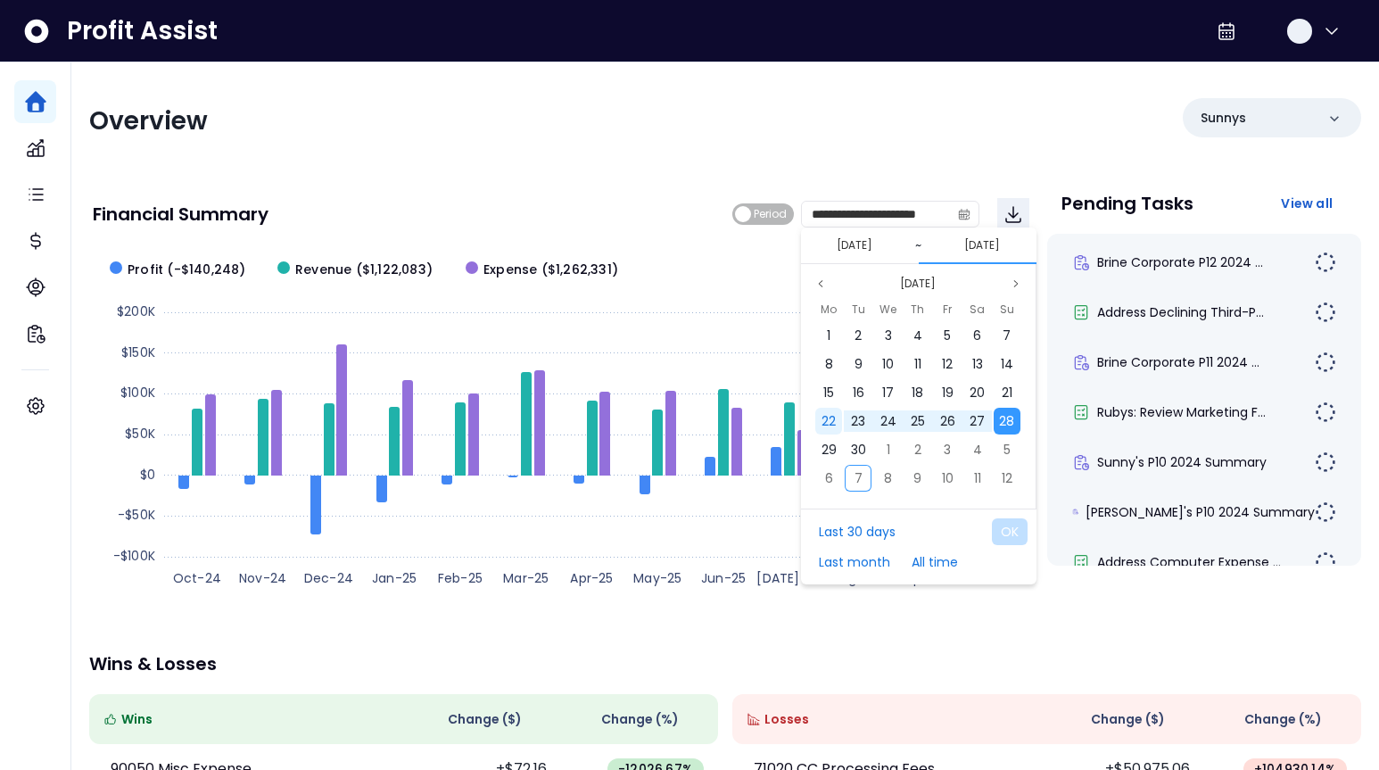
click at [833, 420] on span "22" at bounding box center [829, 421] width 14 height 18
click at [1003, 535] on button "OK" at bounding box center [1010, 531] width 36 height 27
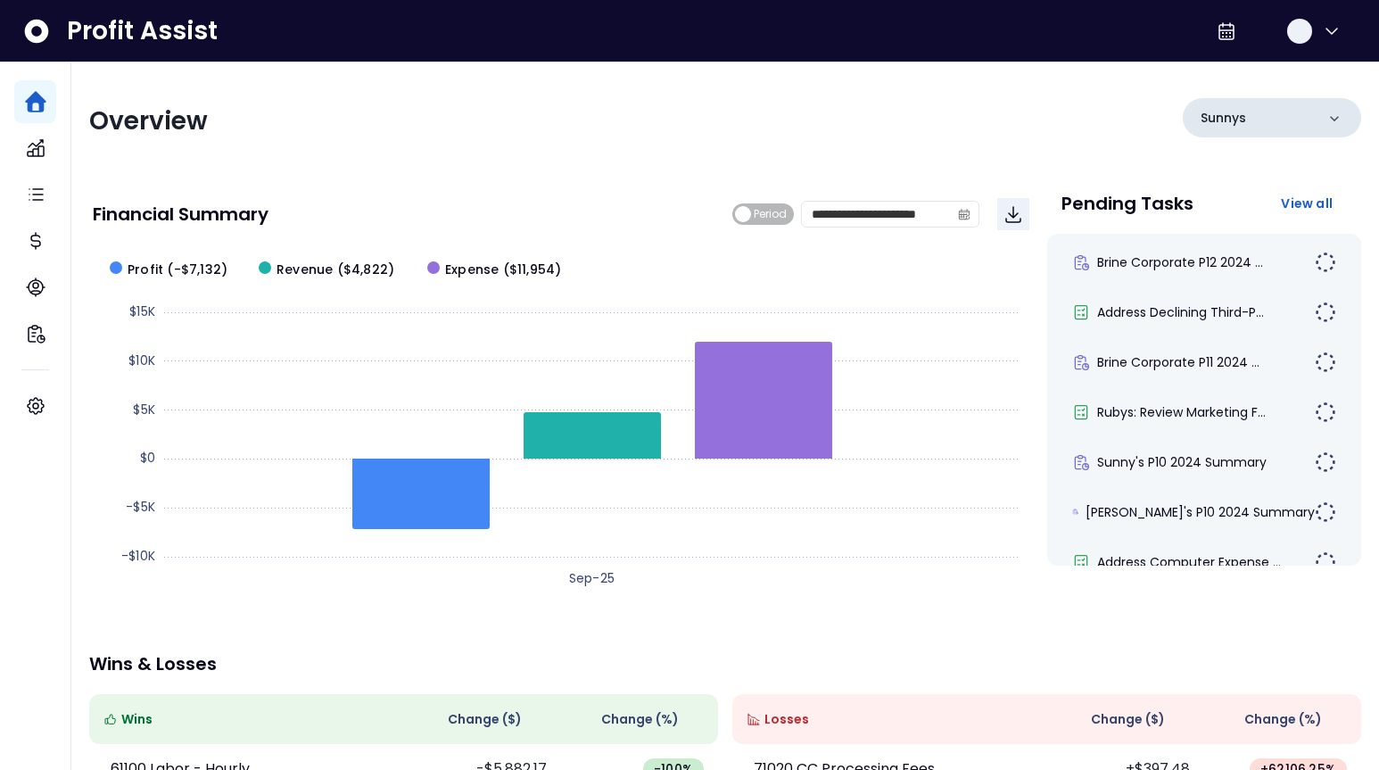
click at [1234, 113] on p "Sunnys" at bounding box center [1223, 118] width 45 height 19
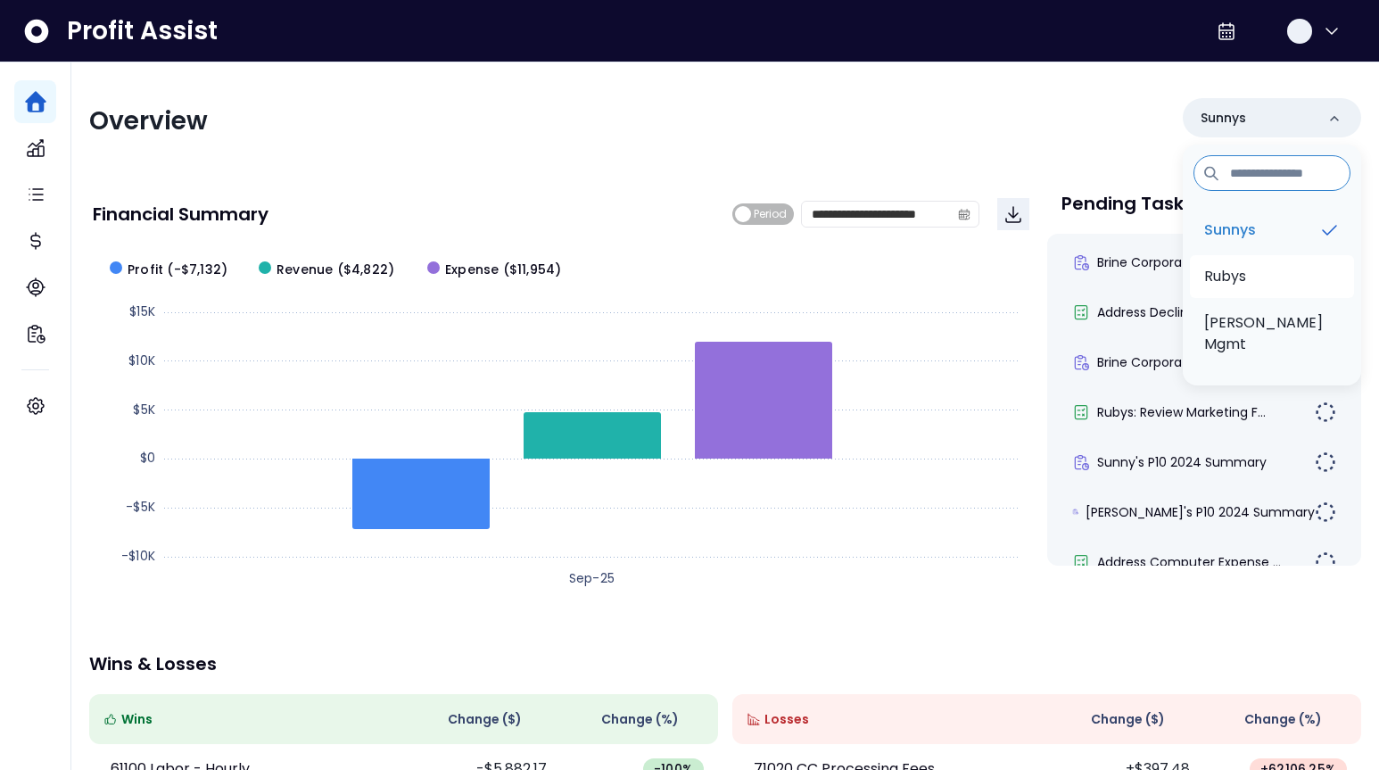
click at [1239, 276] on p "Rubys" at bounding box center [1225, 276] width 42 height 21
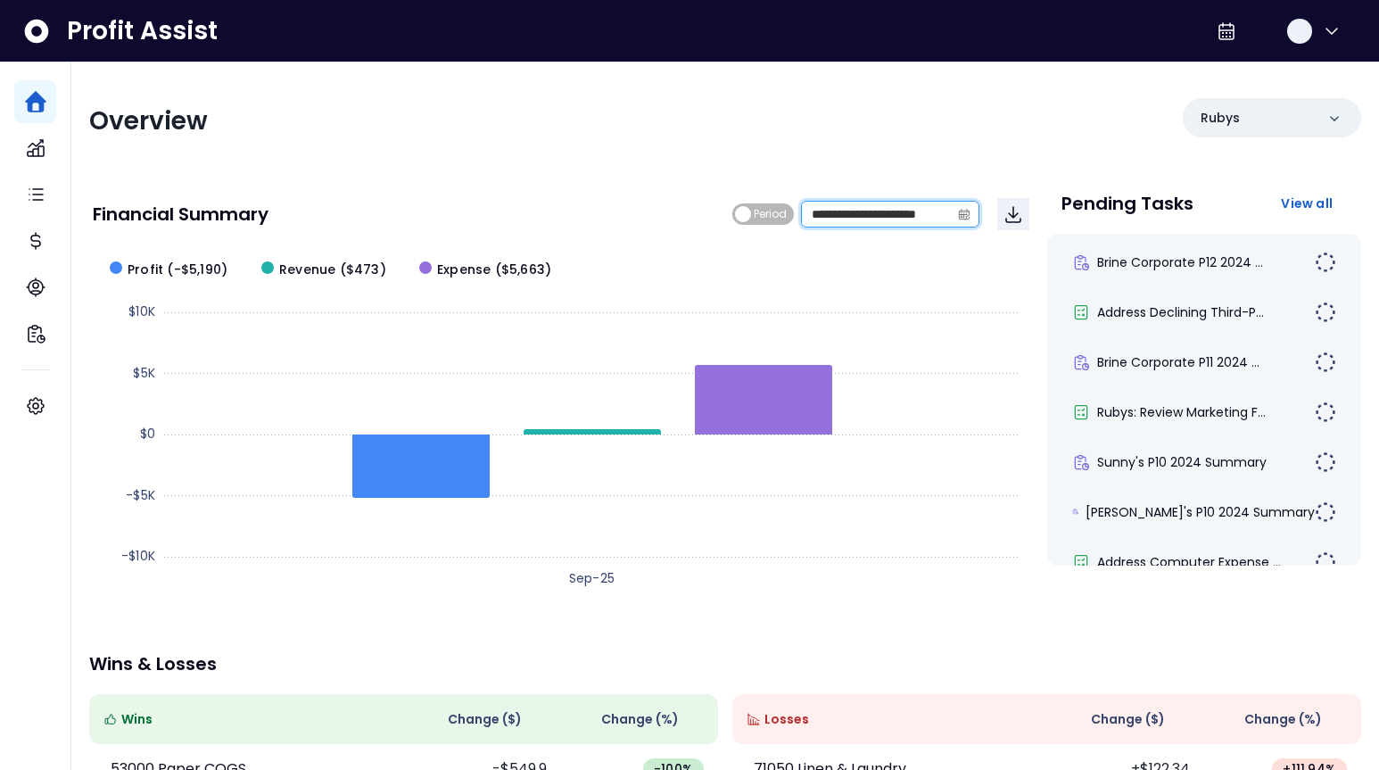
click at [890, 218] on input "**********" at bounding box center [876, 214] width 148 height 25
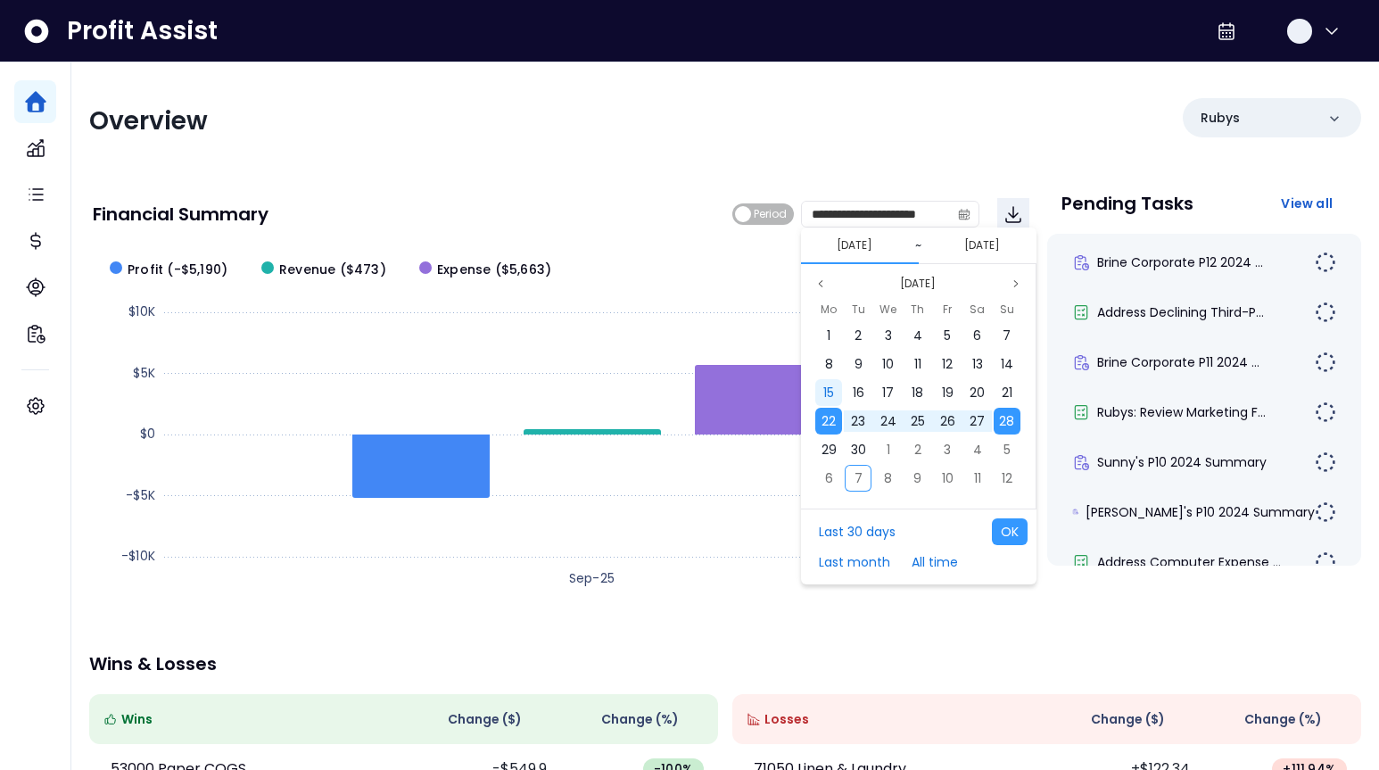
click at [833, 394] on span "15" at bounding box center [828, 393] width 11 height 18
click at [1002, 392] on span "21" at bounding box center [1007, 393] width 11 height 18
click at [1014, 529] on button "OK" at bounding box center [1010, 531] width 36 height 27
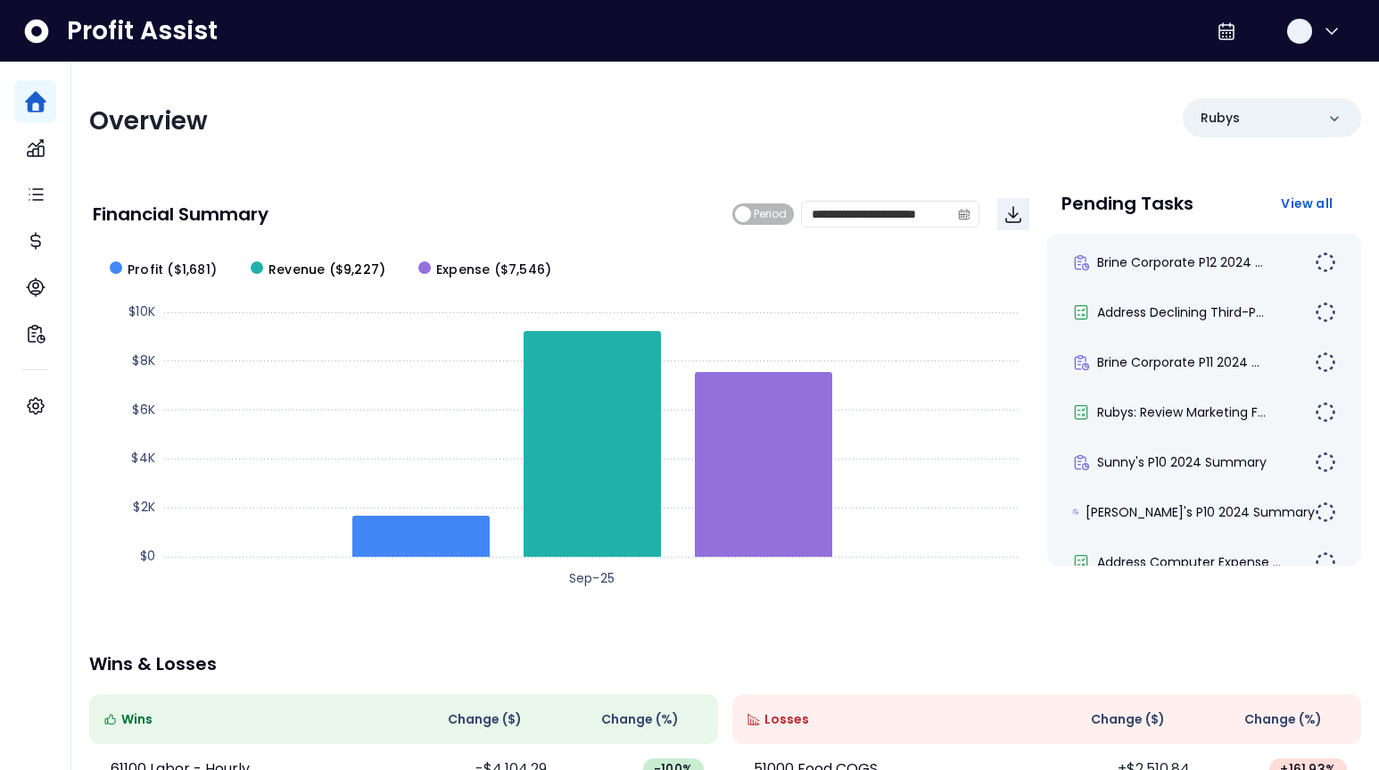
drag, startPoint x: 373, startPoint y: 269, endPoint x: 343, endPoint y: 271, distance: 30.4
click at [1270, 115] on div "Rubys" at bounding box center [1272, 117] width 178 height 39
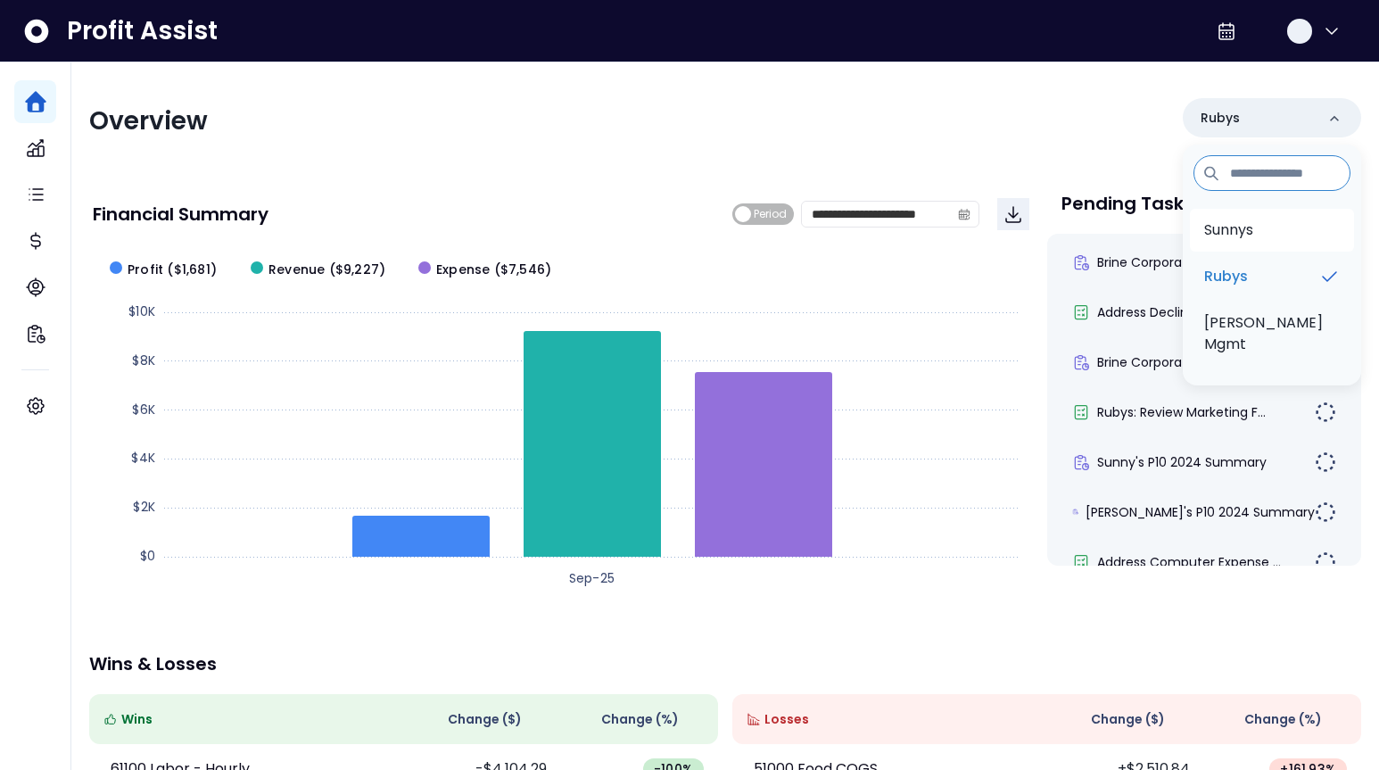
click at [1245, 234] on p "Sunnys" at bounding box center [1228, 229] width 49 height 21
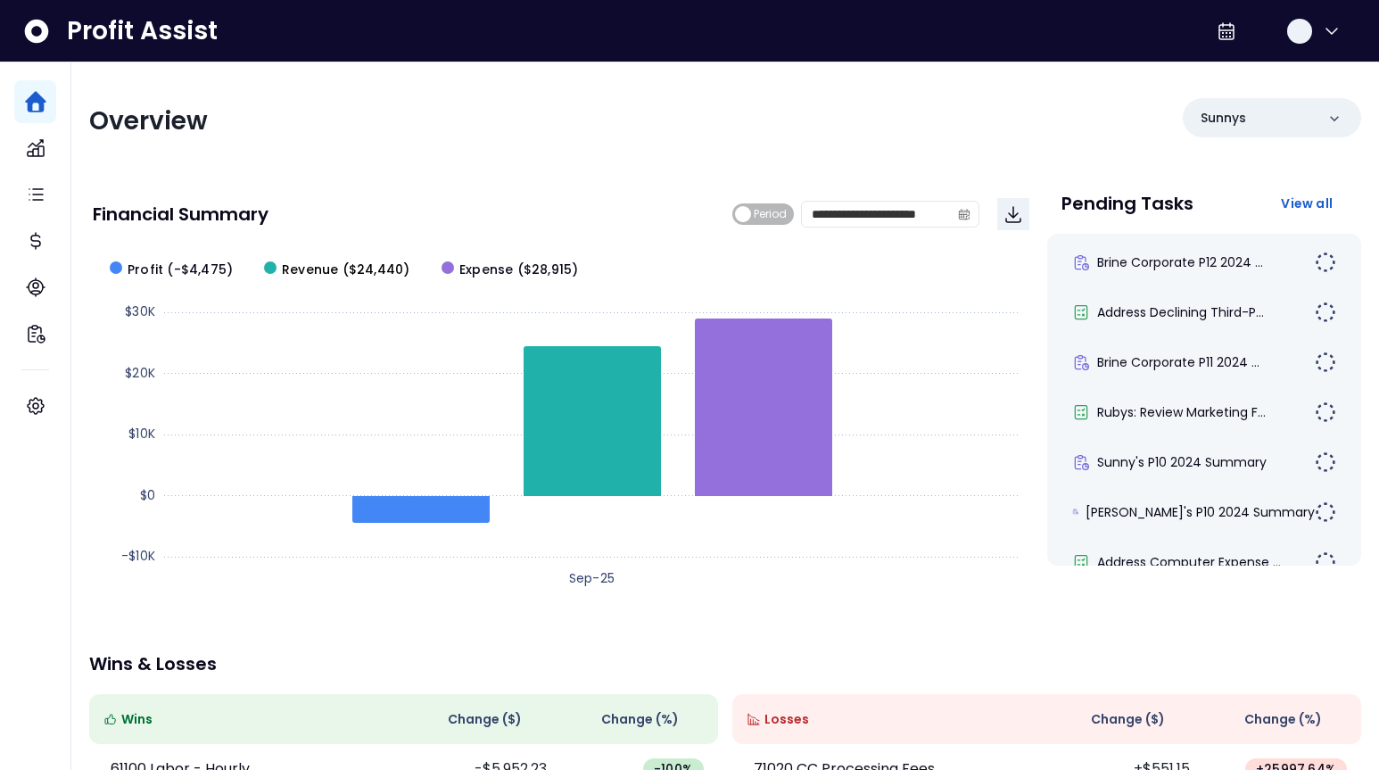
drag, startPoint x: 399, startPoint y: 270, endPoint x: 354, endPoint y: 270, distance: 44.6
click at [354, 270] on span "Revenue ($24,440)" at bounding box center [346, 270] width 128 height 19
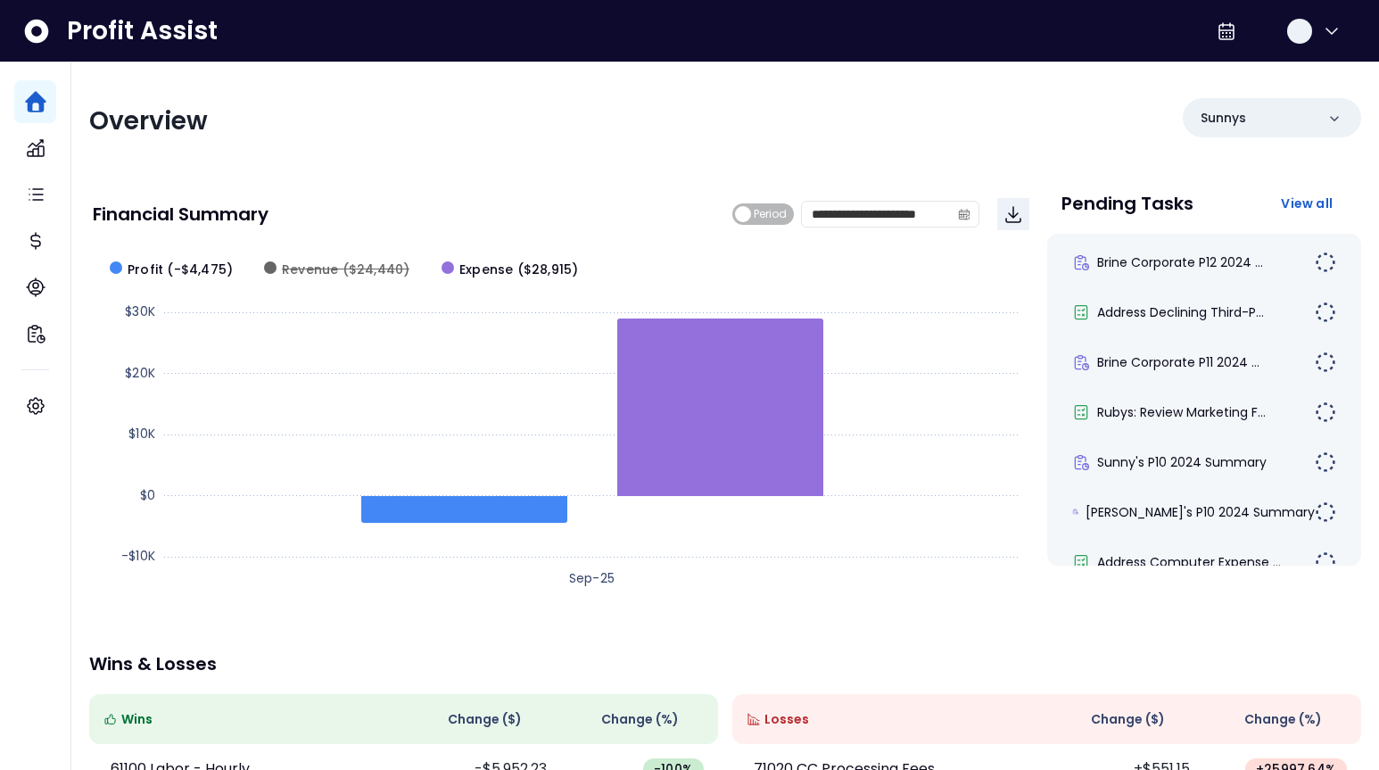
click at [370, 269] on span "Revenue ($24,440)" at bounding box center [346, 270] width 128 height 19
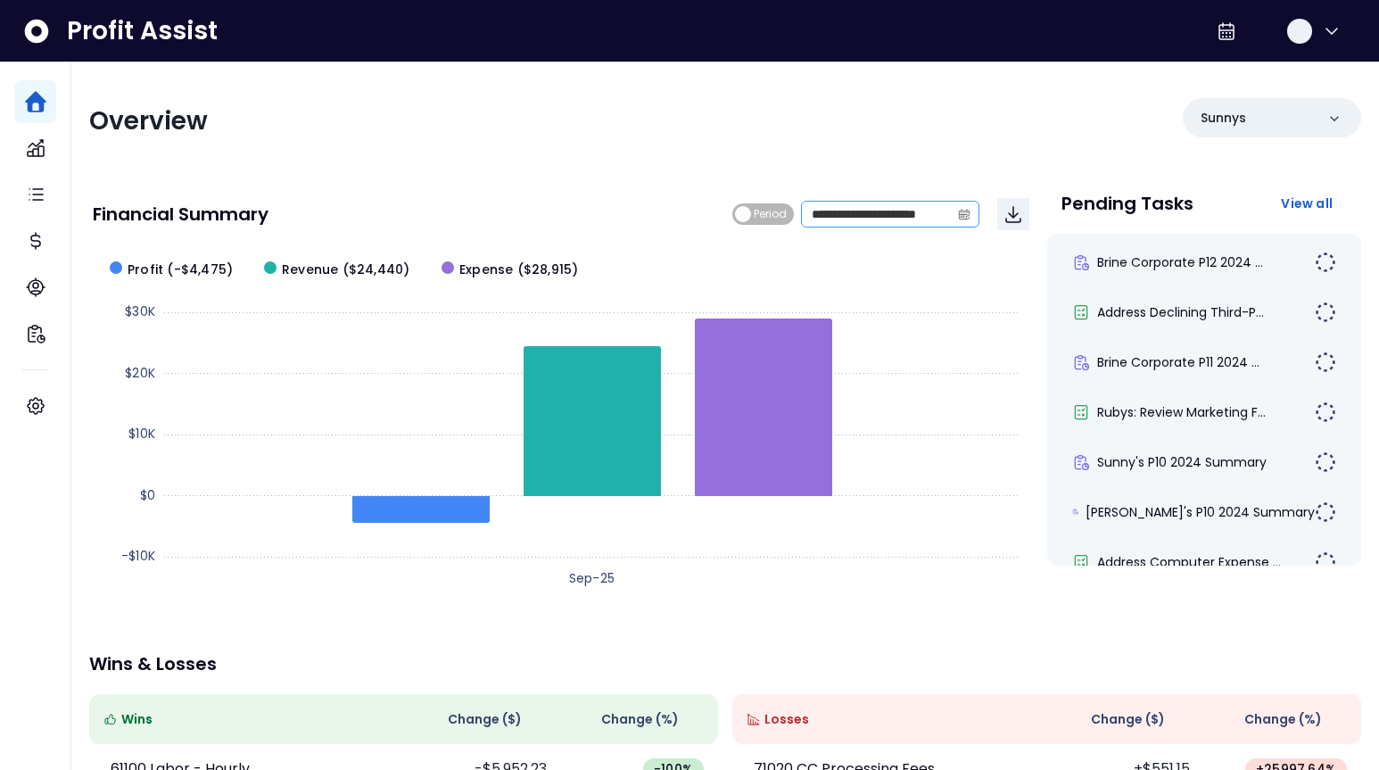
click at [961, 219] on icon "calendar" at bounding box center [964, 214] width 12 height 12
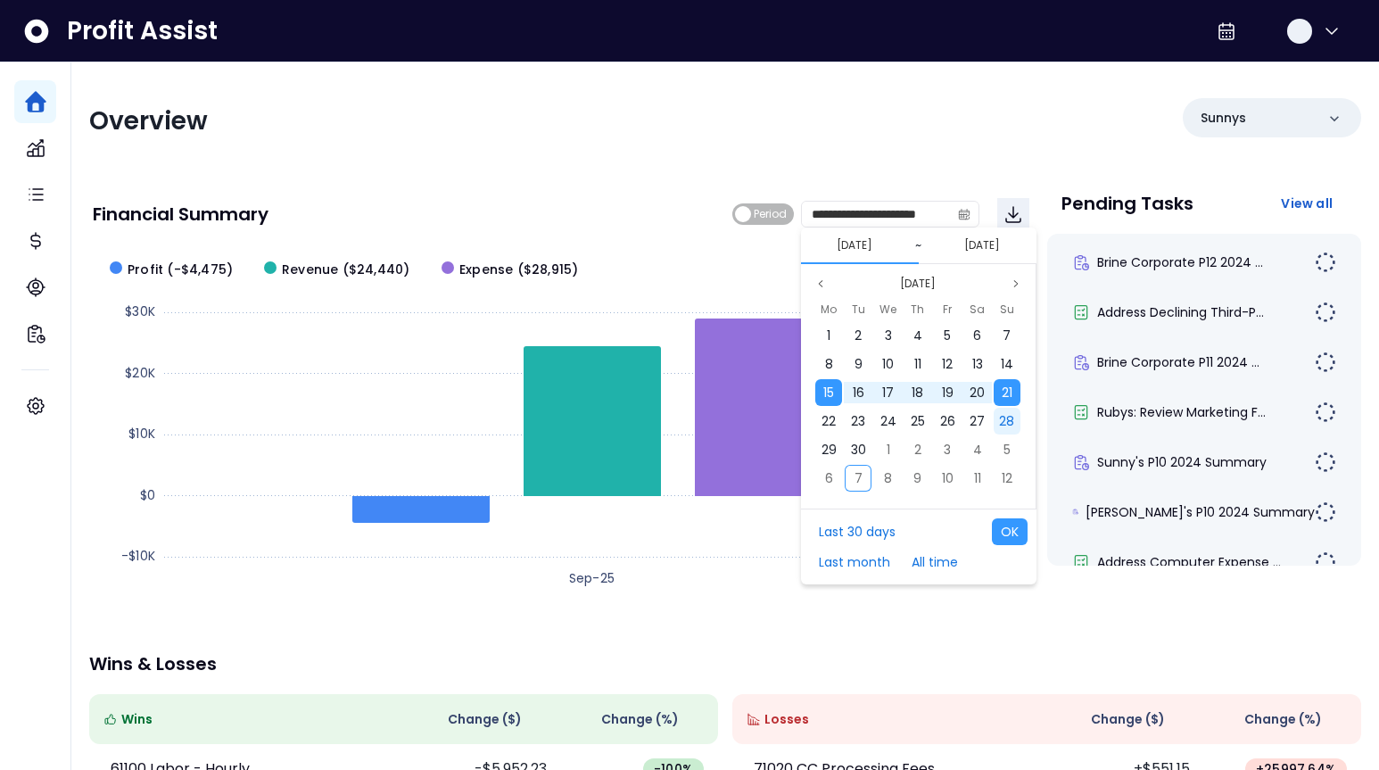
click at [1006, 419] on span "28" at bounding box center [1006, 421] width 15 height 18
click at [829, 420] on span "22" at bounding box center [829, 421] width 14 height 18
click at [1004, 530] on button "OK" at bounding box center [1010, 531] width 36 height 27
type input "**********"
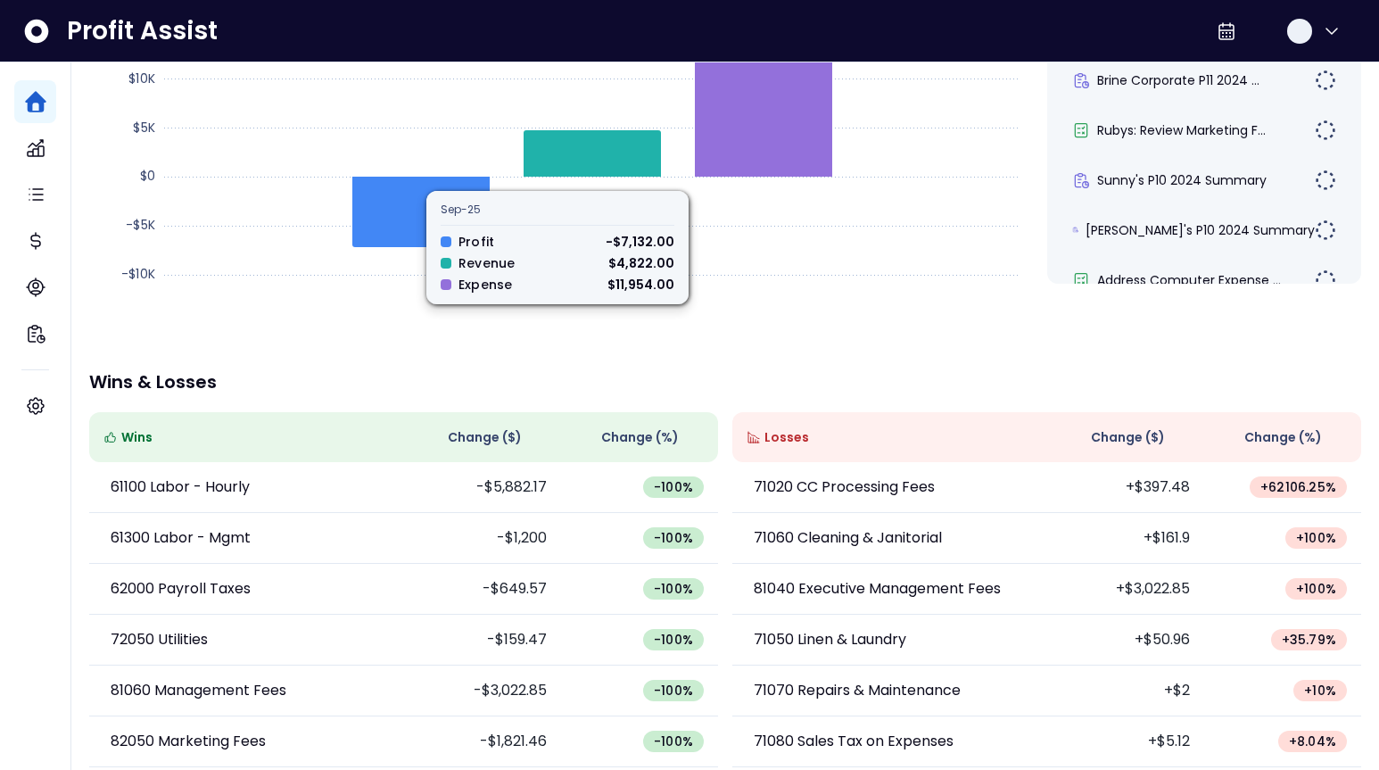
scroll to position [0, 0]
